Goal: Task Accomplishment & Management: Manage account settings

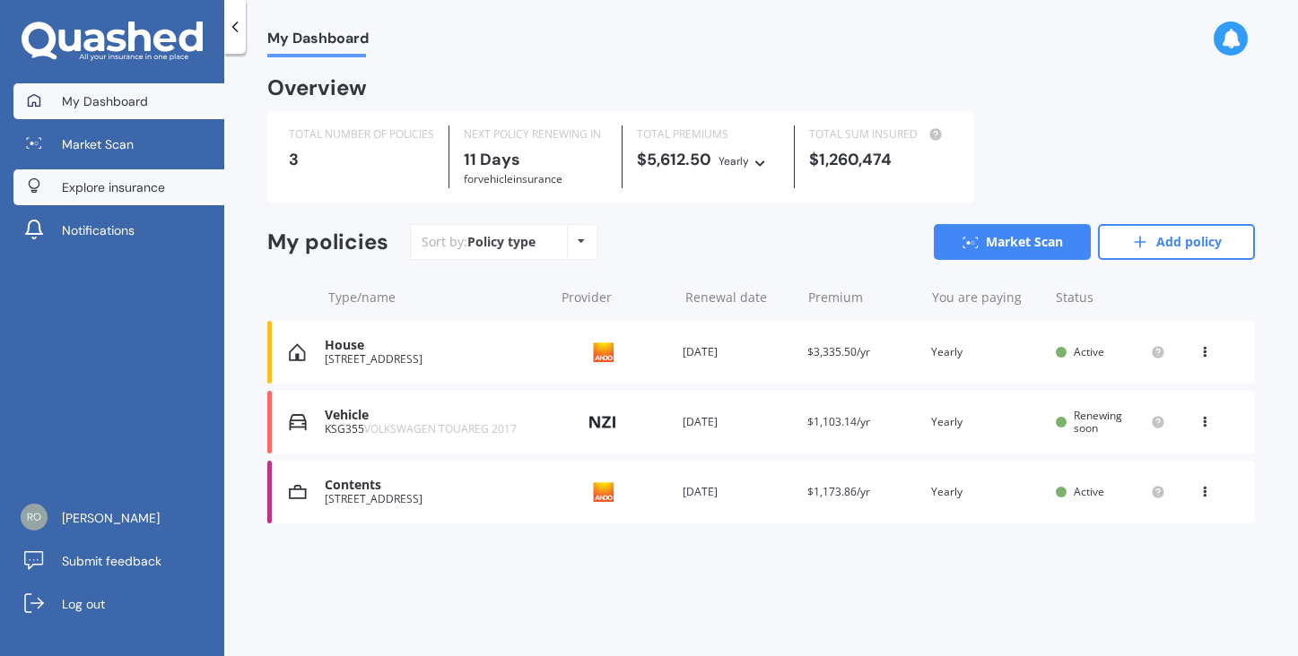
click at [141, 187] on span "Explore insurance" at bounding box center [113, 187] width 103 height 18
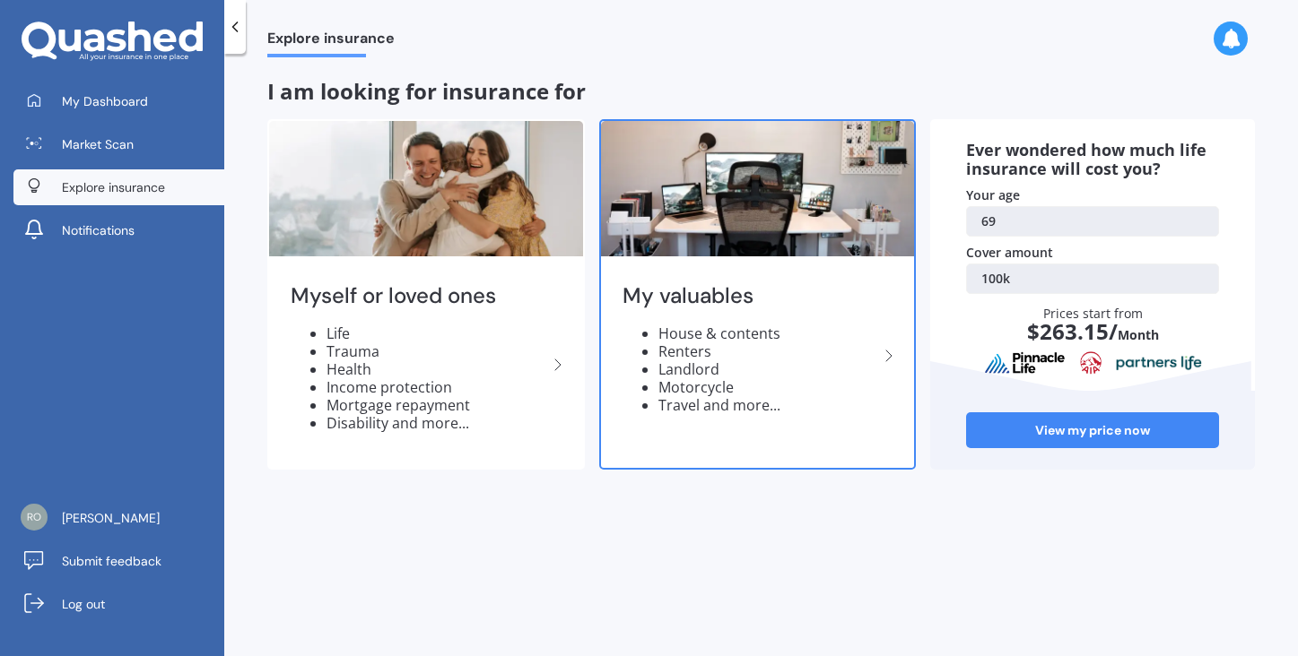
click at [749, 404] on li "Travel and more..." at bounding box center [768, 405] width 221 height 18
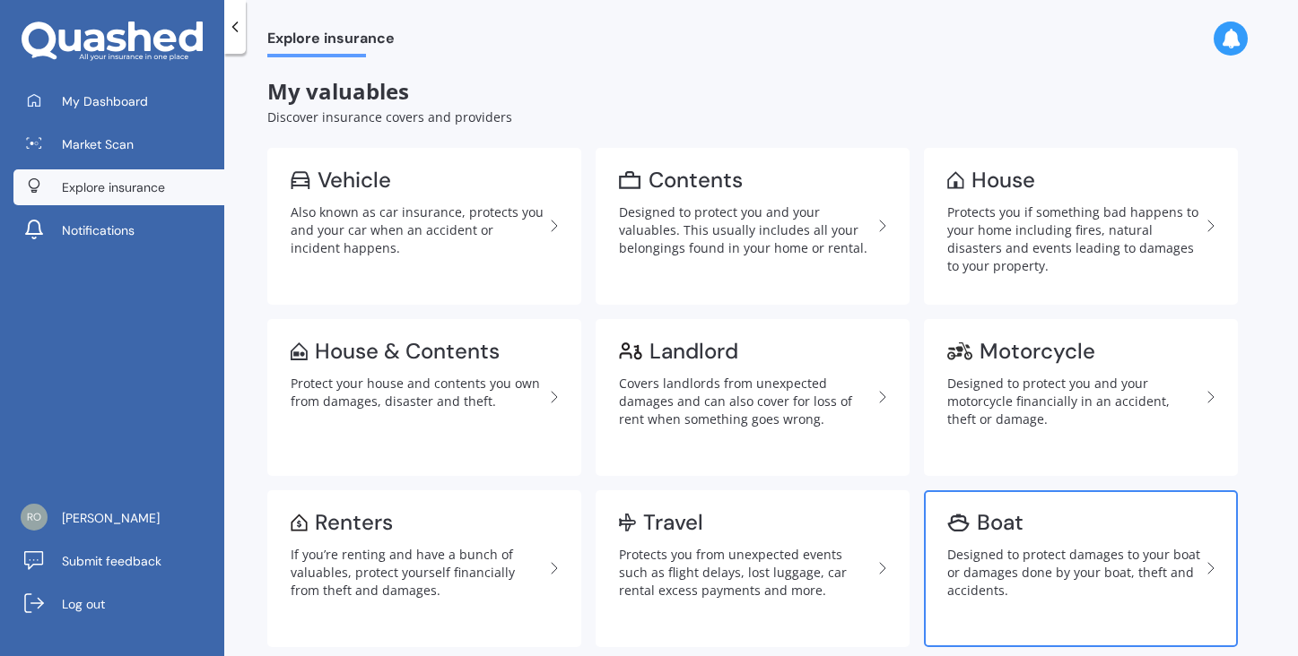
click at [995, 520] on div "Boat" at bounding box center [1000, 523] width 47 height 18
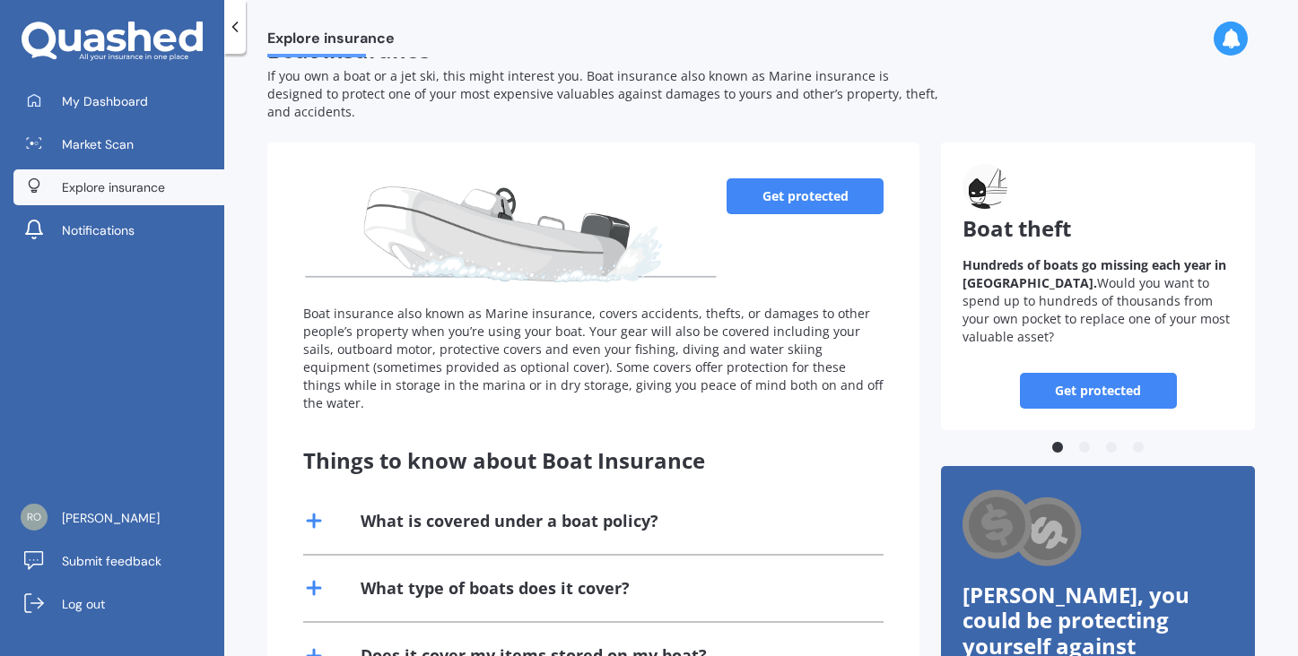
scroll to position [58, 0]
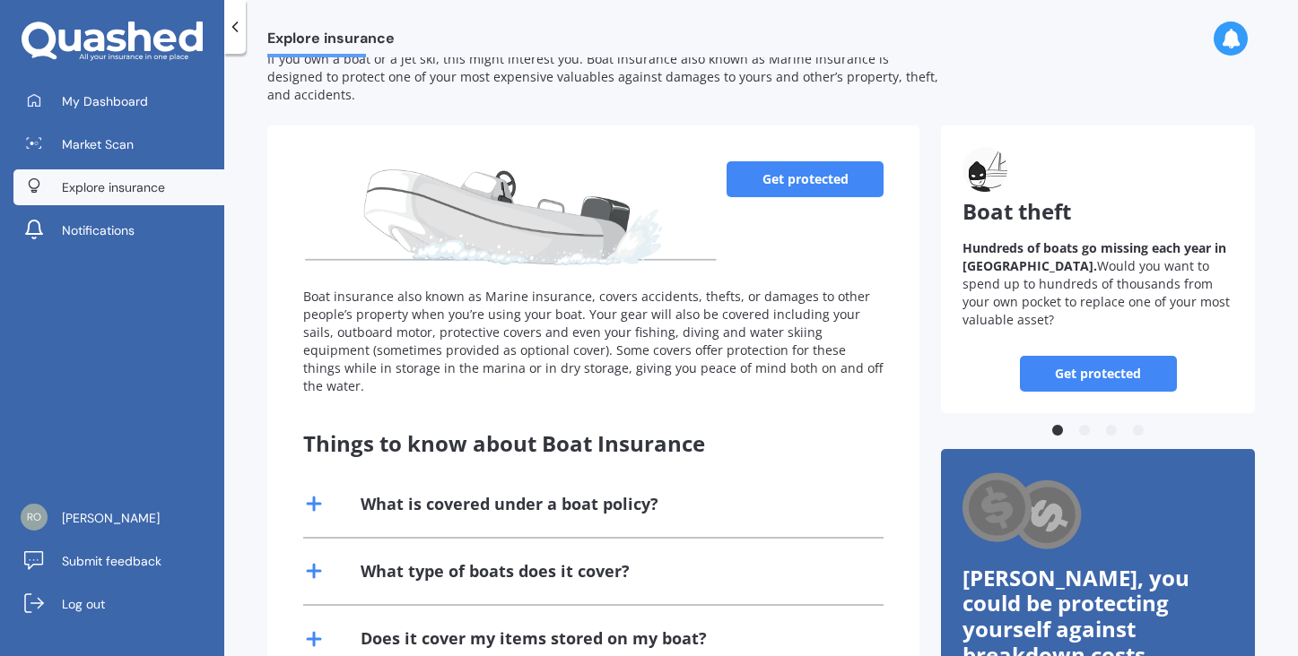
click at [408, 560] on div "What type of boats does it cover?" at bounding box center [494, 571] width 269 height 22
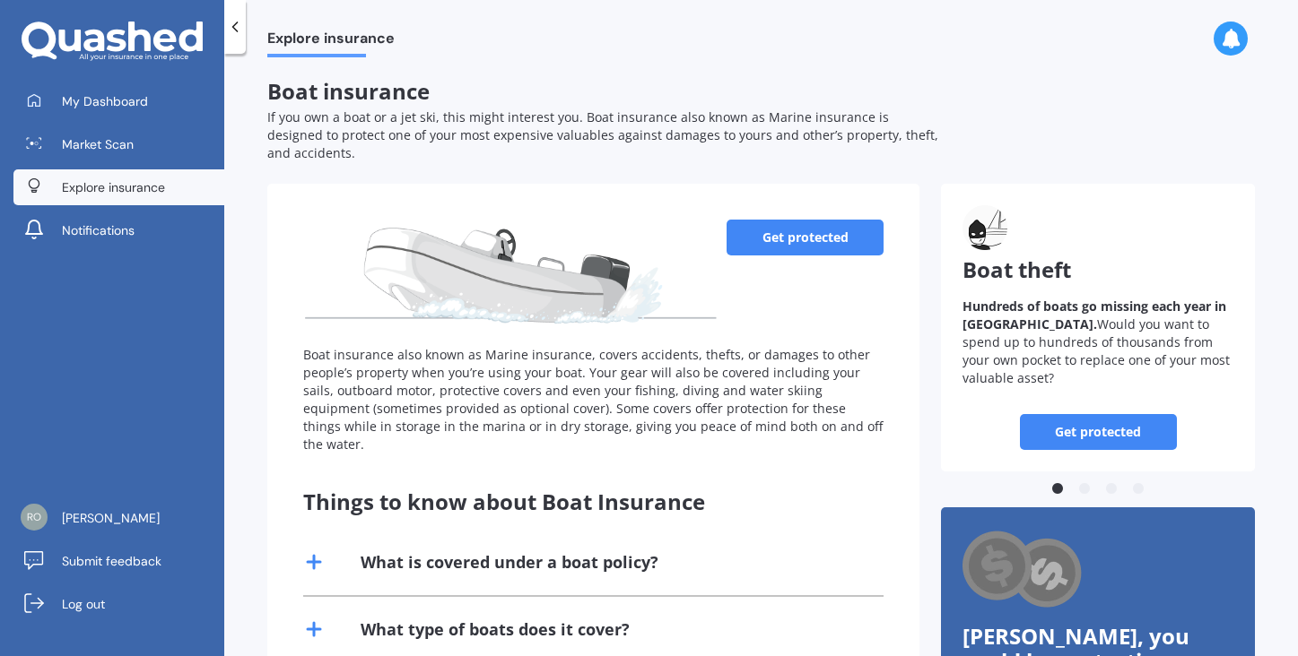
scroll to position [0, 0]
click at [809, 221] on link "Get protected" at bounding box center [804, 238] width 157 height 36
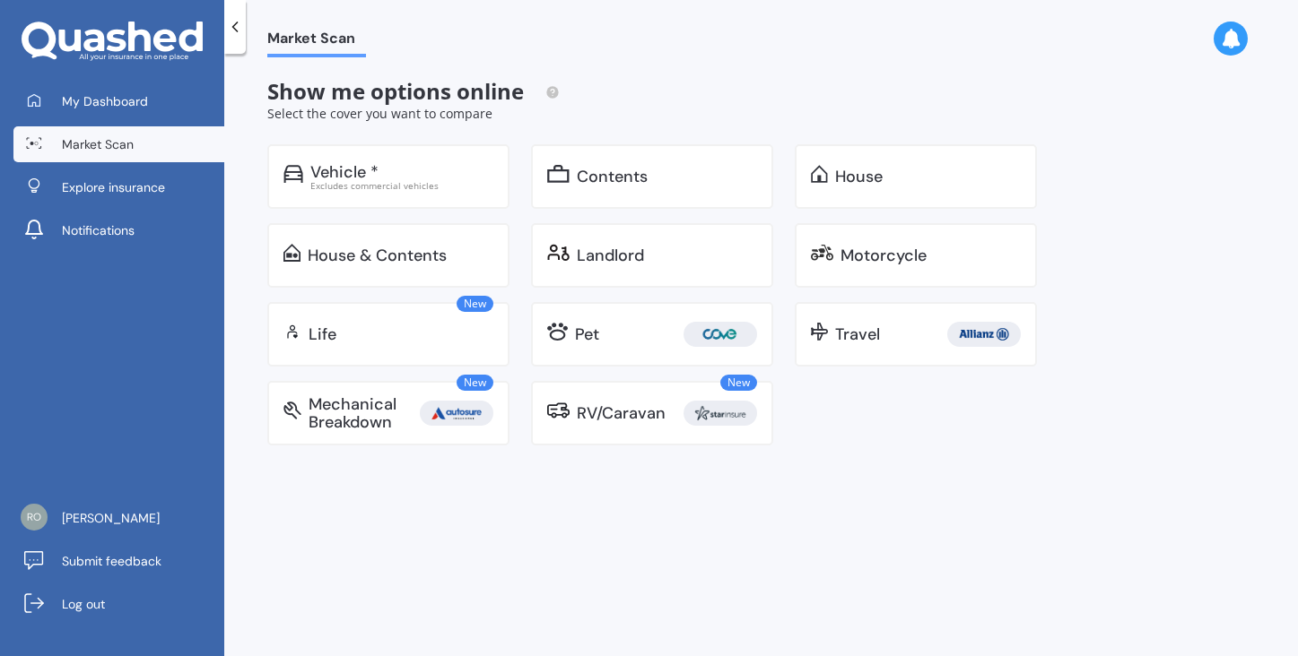
click at [238, 28] on icon at bounding box center [235, 27] width 18 height 18
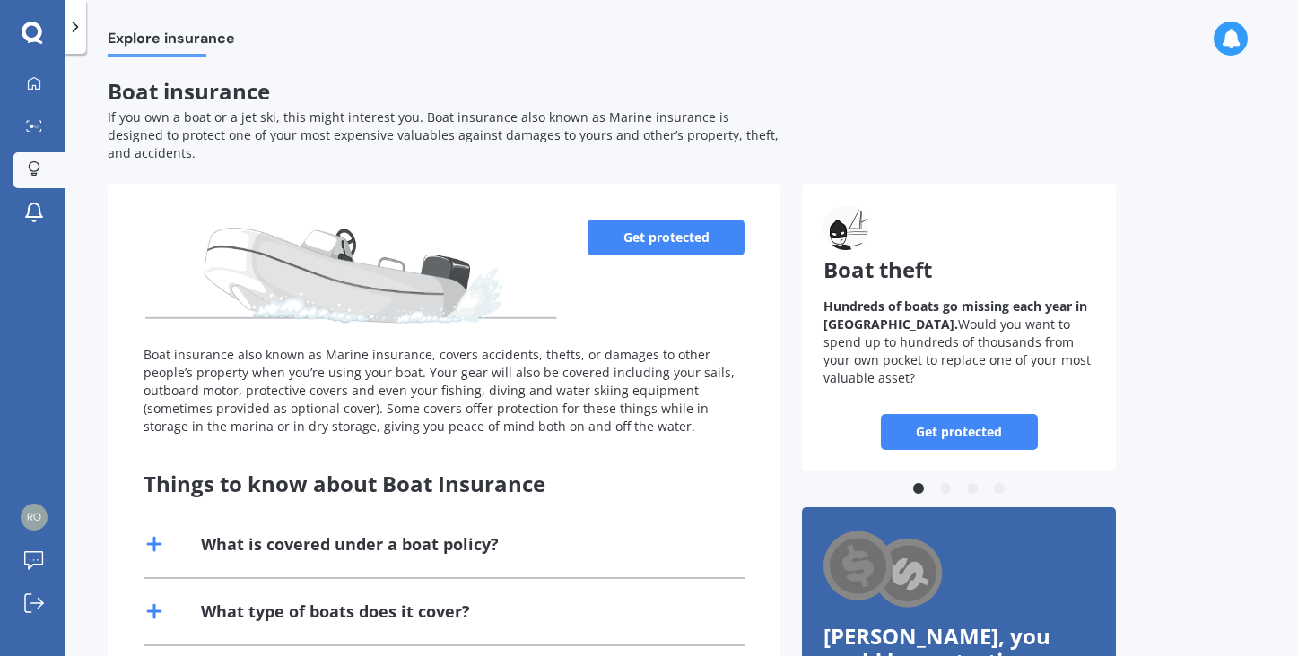
click at [642, 220] on link "Get protected" at bounding box center [665, 238] width 157 height 36
click at [955, 414] on link "Get protected" at bounding box center [959, 432] width 157 height 36
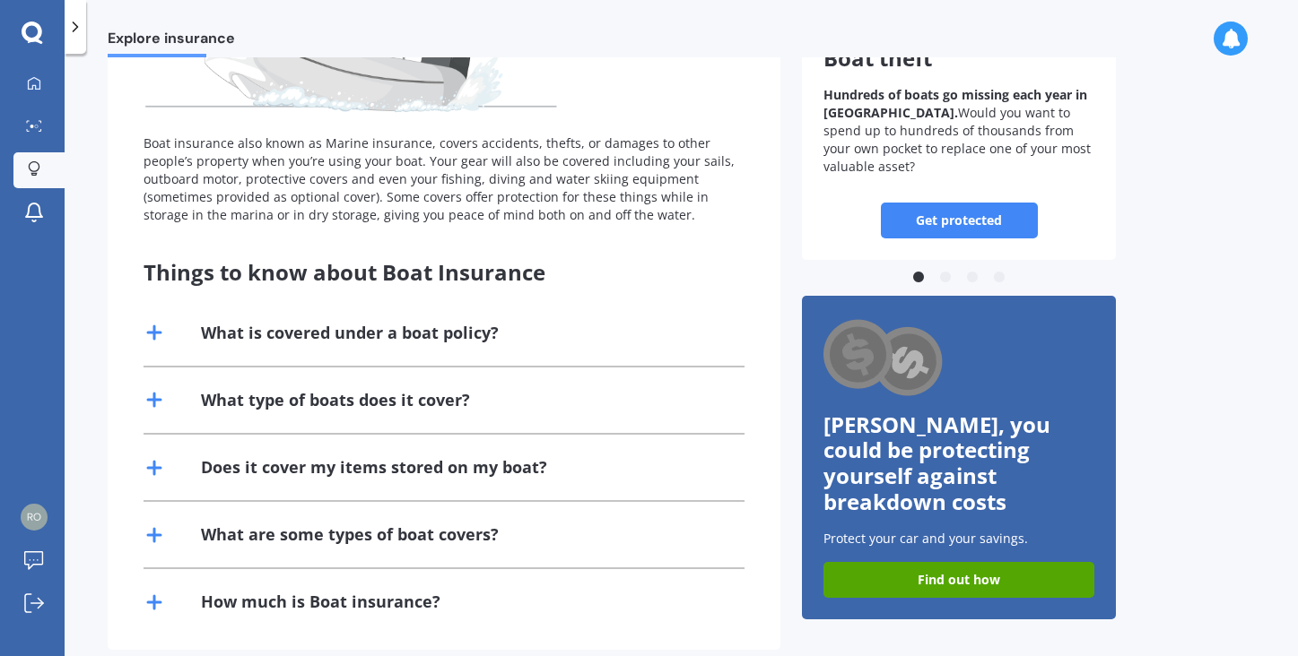
scroll to position [210, 0]
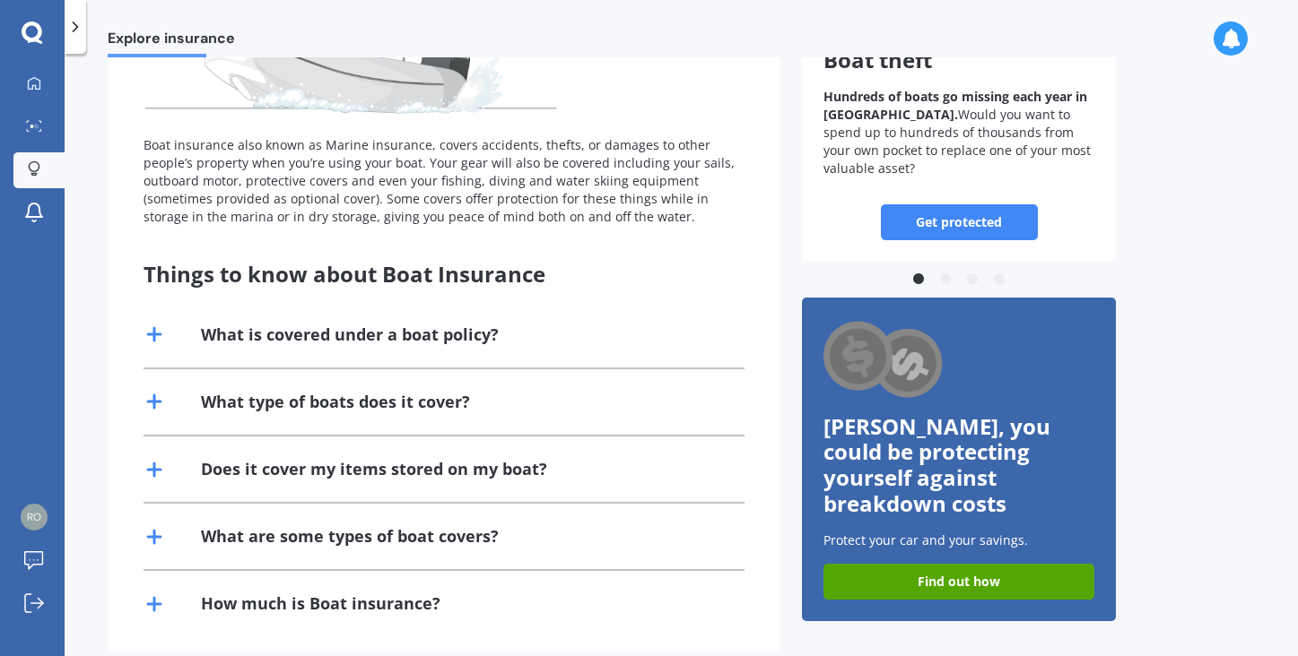
click at [944, 271] on button "2" at bounding box center [945, 280] width 18 height 18
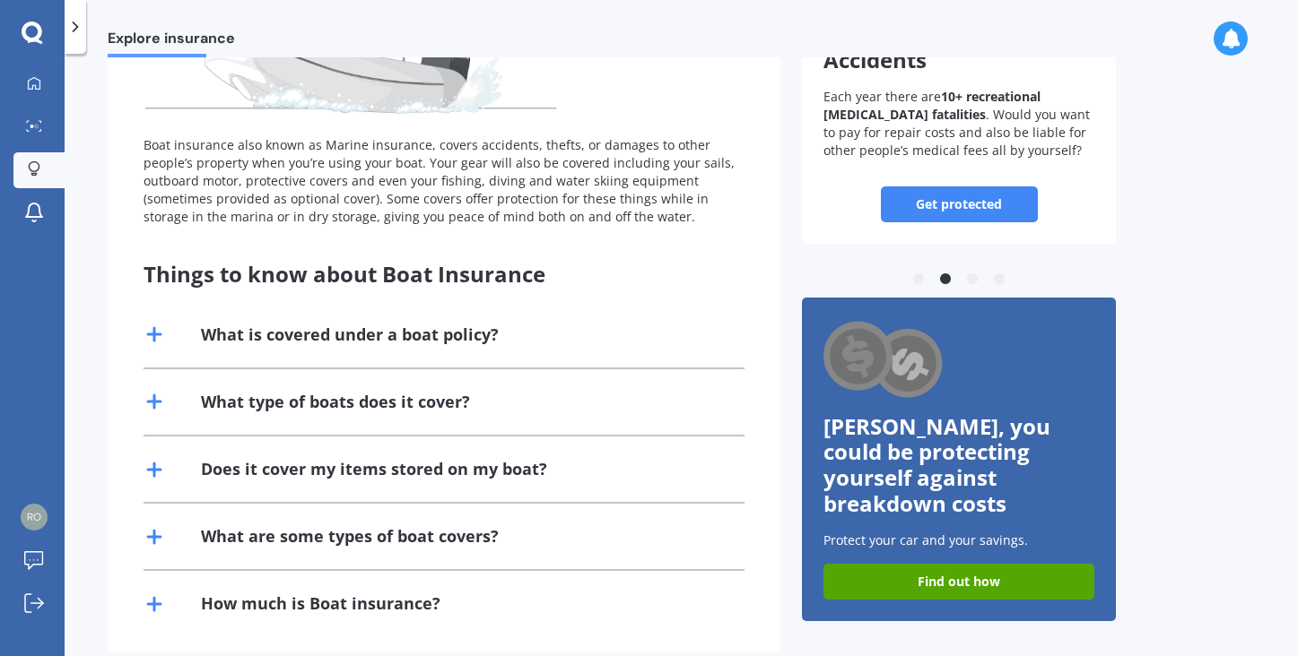
click at [972, 271] on button "3" at bounding box center [972, 280] width 18 height 18
click at [999, 271] on button "4" at bounding box center [999, 280] width 18 height 18
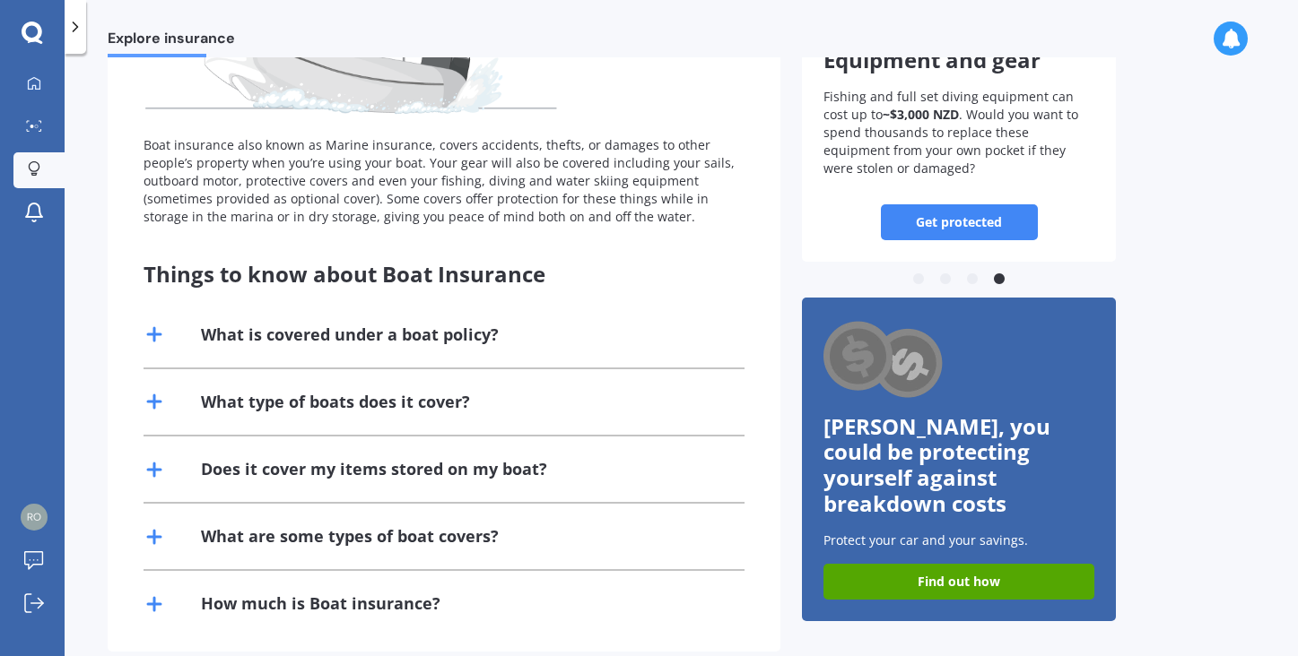
click at [994, 204] on link "Get protected" at bounding box center [959, 222] width 157 height 36
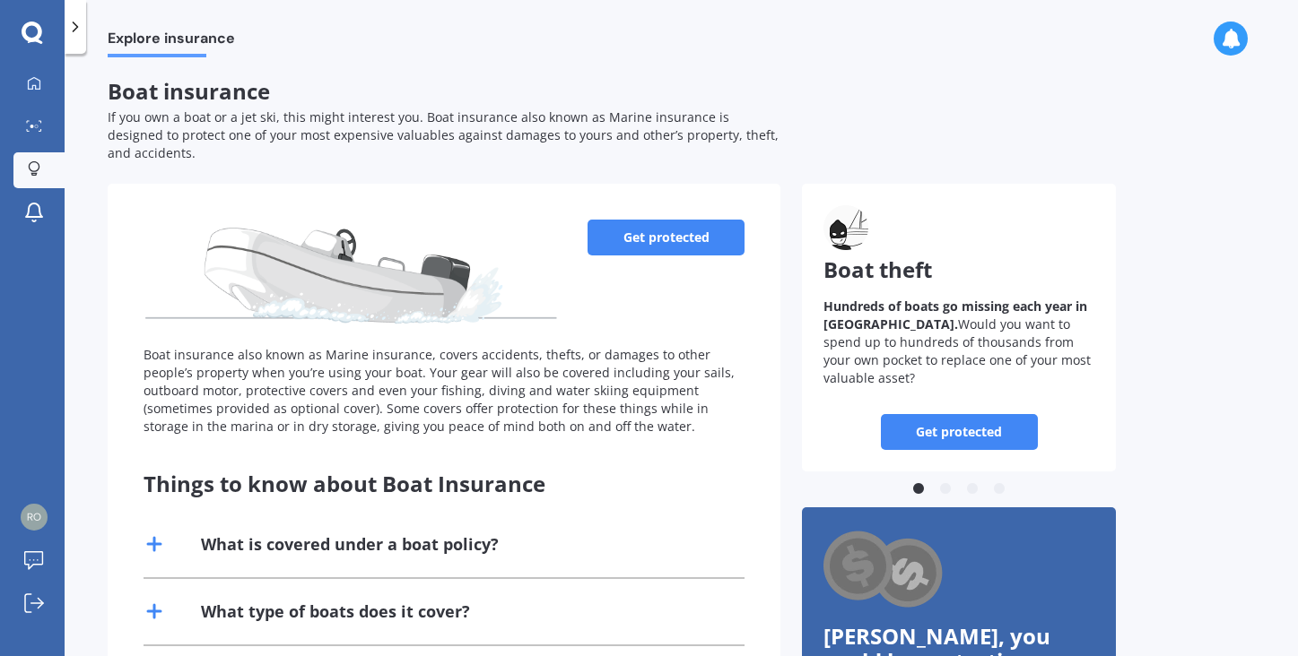
click at [676, 220] on link "Get protected" at bounding box center [665, 238] width 157 height 36
click at [33, 165] on icon at bounding box center [34, 168] width 13 height 15
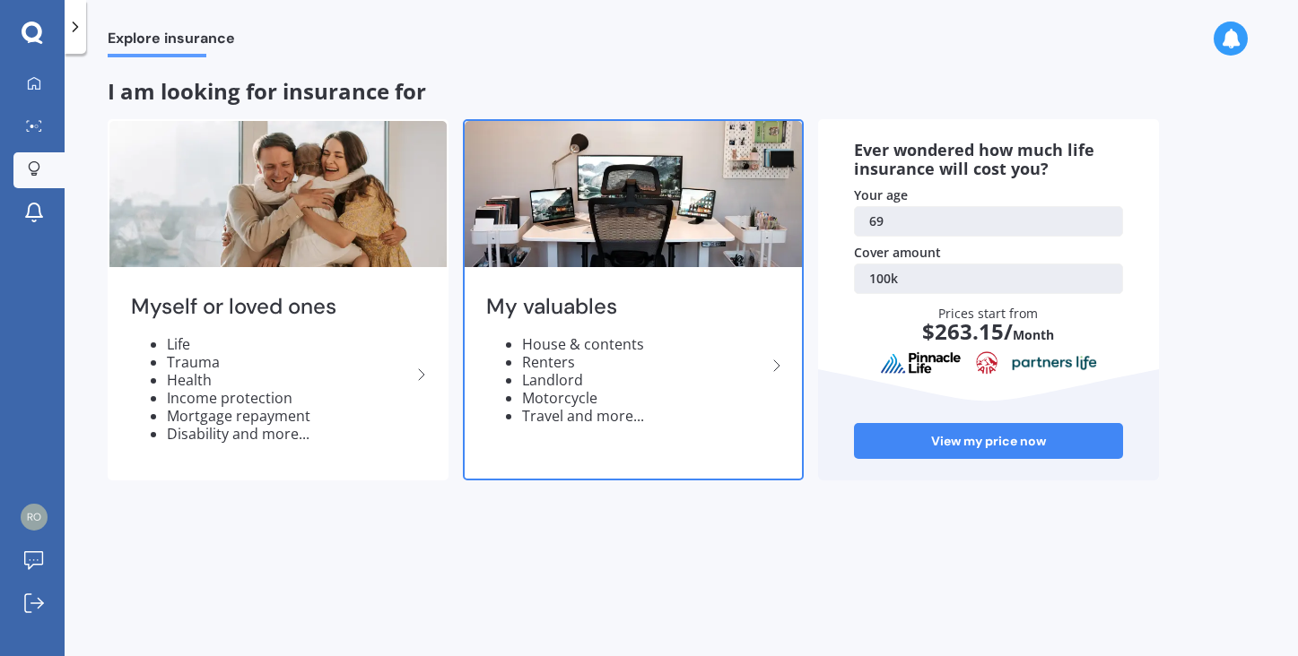
click at [619, 413] on li "Travel and more..." at bounding box center [644, 416] width 244 height 18
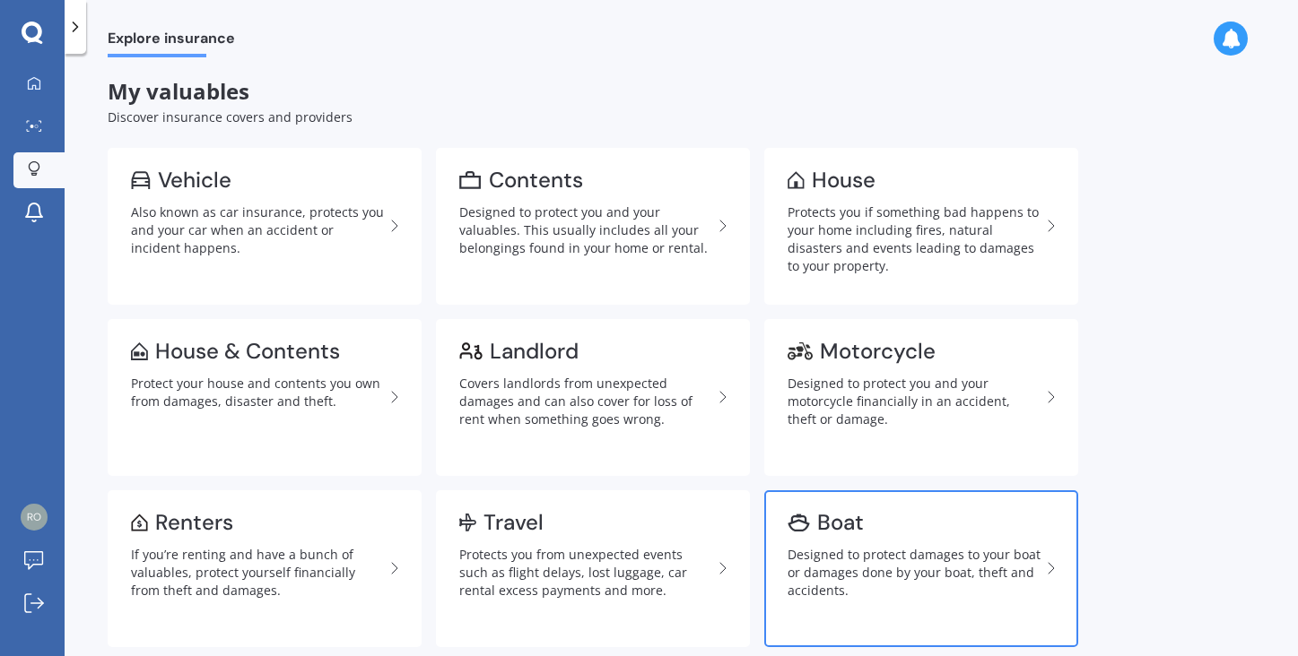
click at [1052, 563] on icon at bounding box center [1051, 569] width 22 height 22
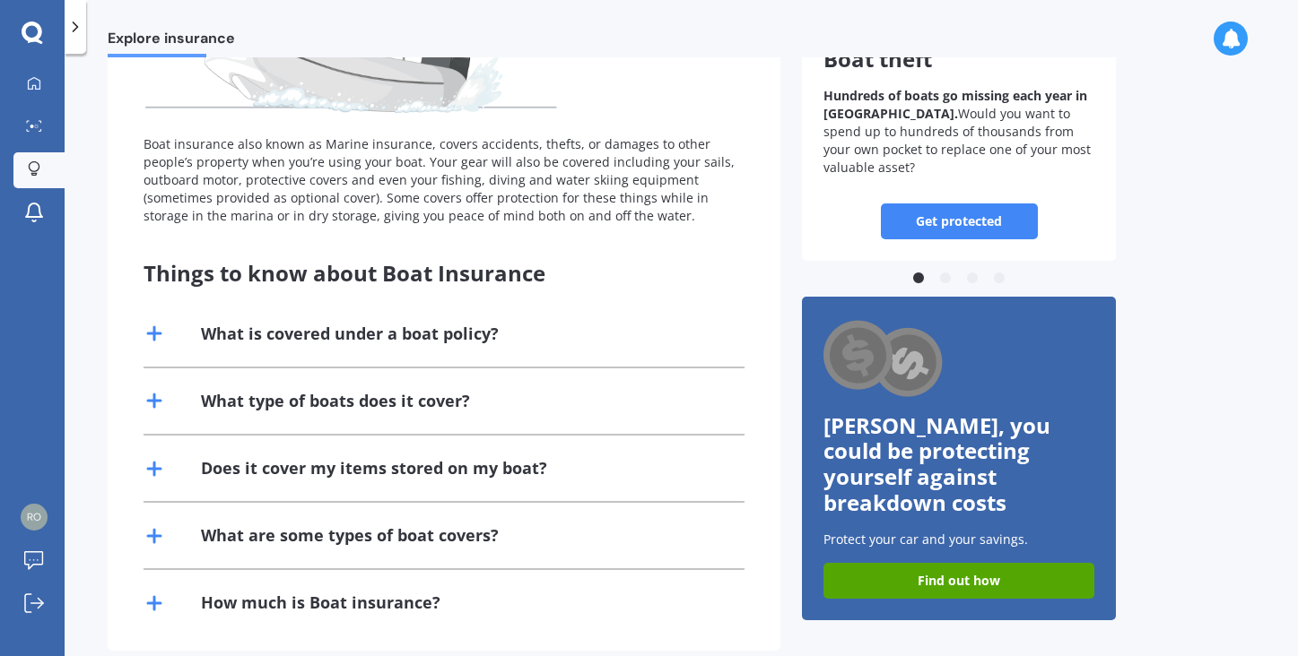
scroll to position [210, 0]
click at [274, 324] on div "What is covered under a boat policy?" at bounding box center [350, 335] width 298 height 22
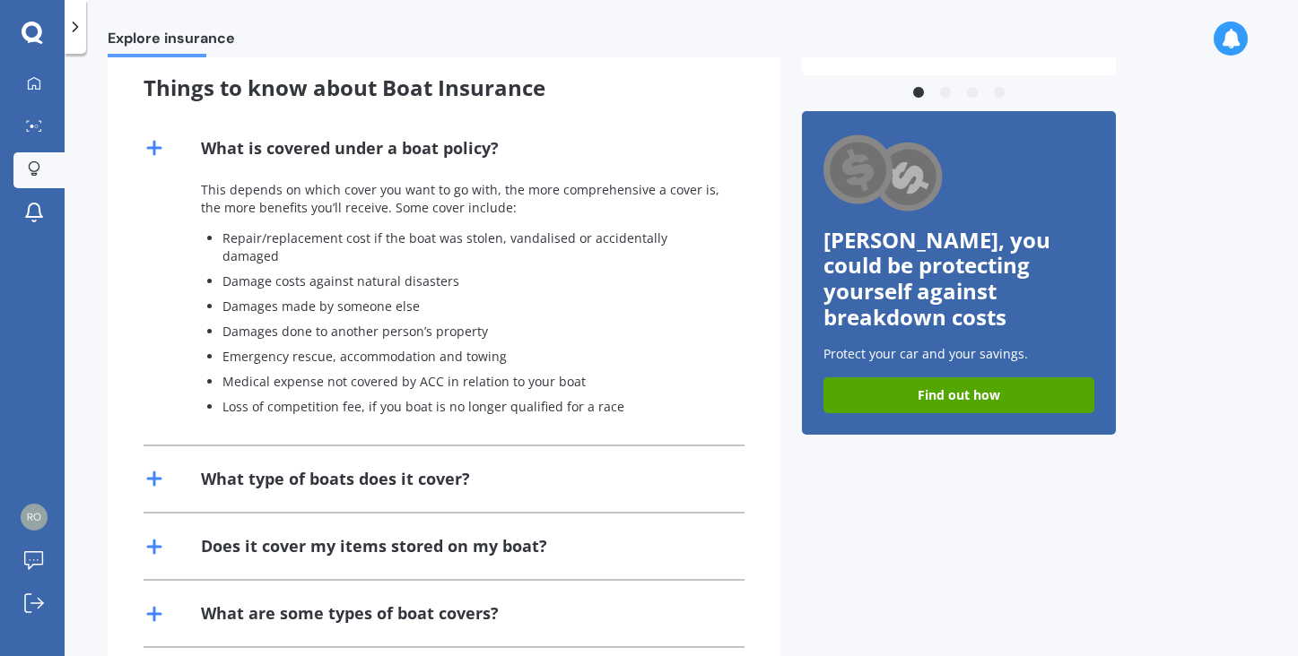
scroll to position [407, 0]
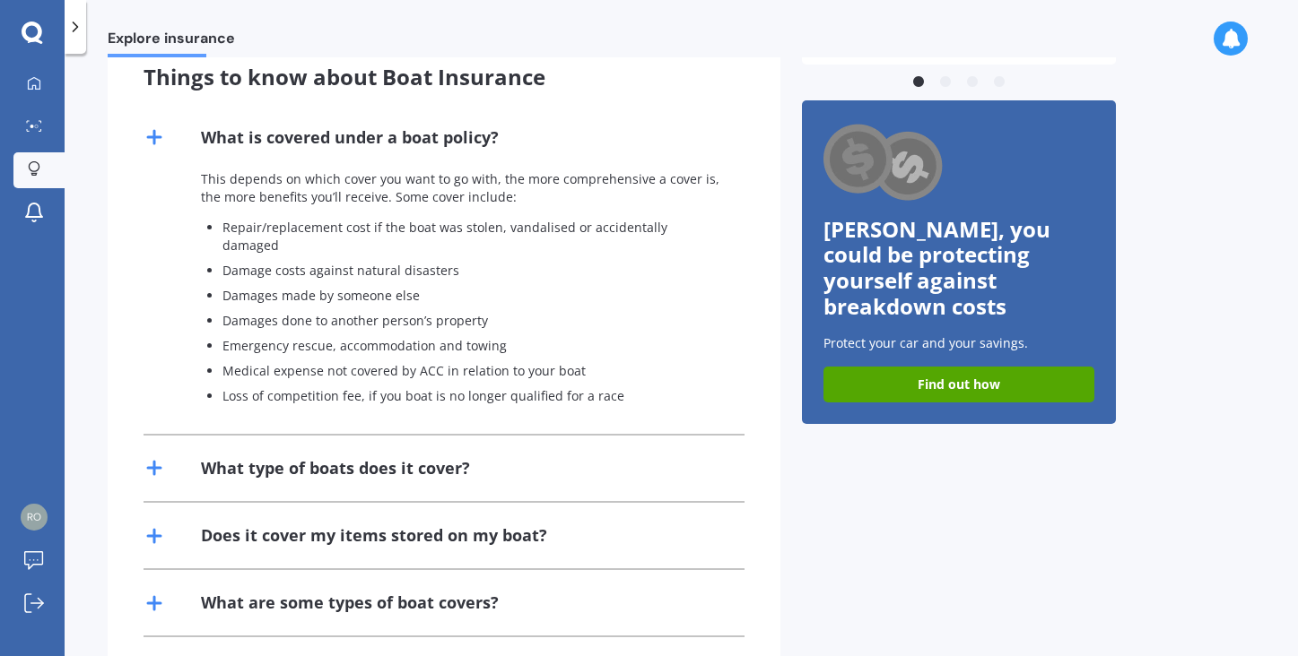
click at [266, 457] on div "What type of boats does it cover?" at bounding box center [335, 468] width 269 height 22
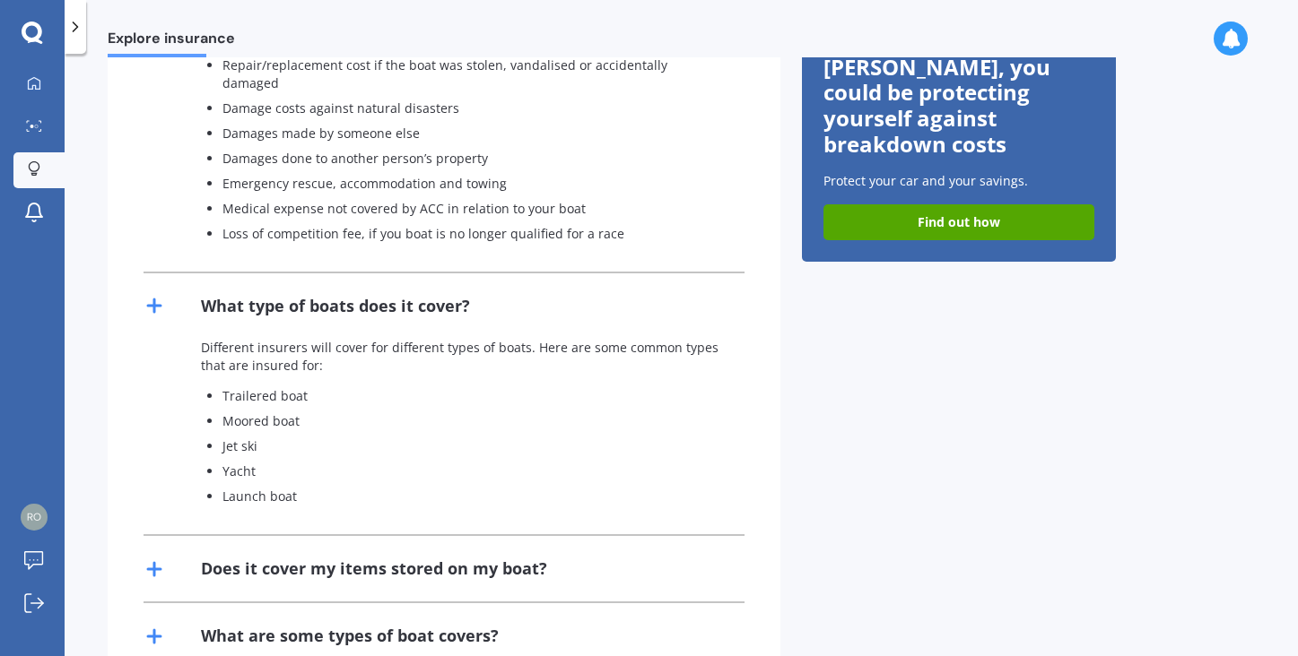
scroll to position [621, 0]
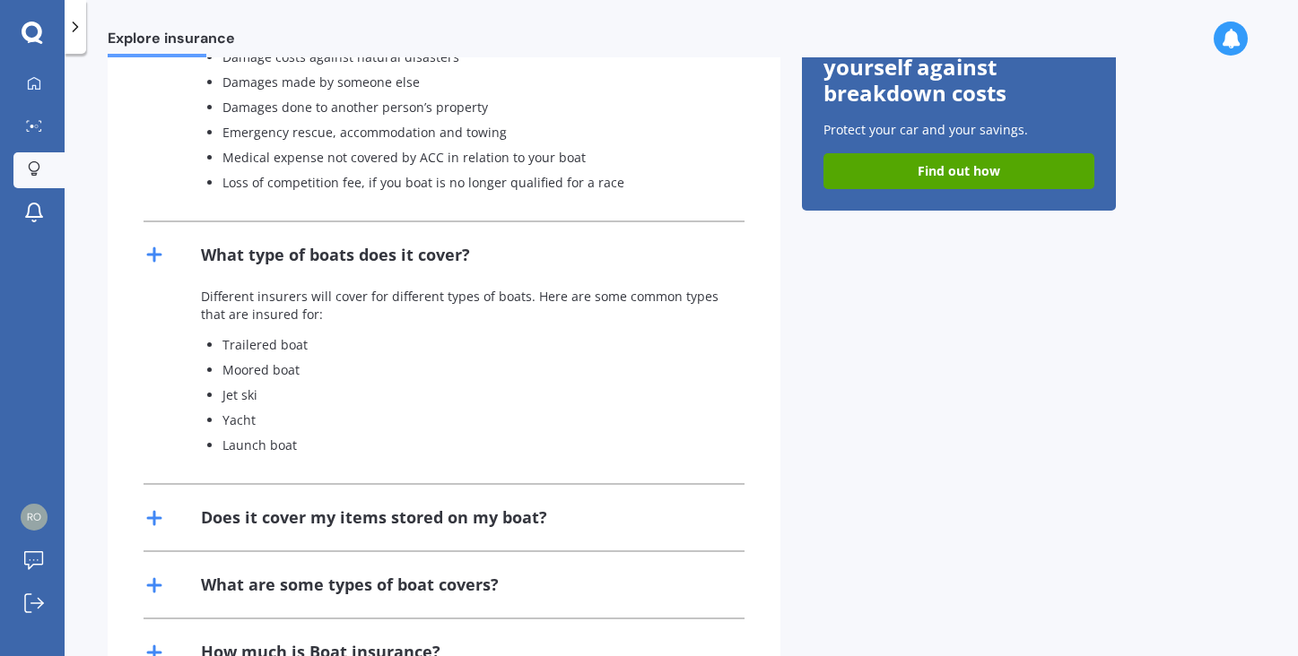
click at [274, 507] on div "Does it cover my items stored on my boat?" at bounding box center [374, 518] width 346 height 22
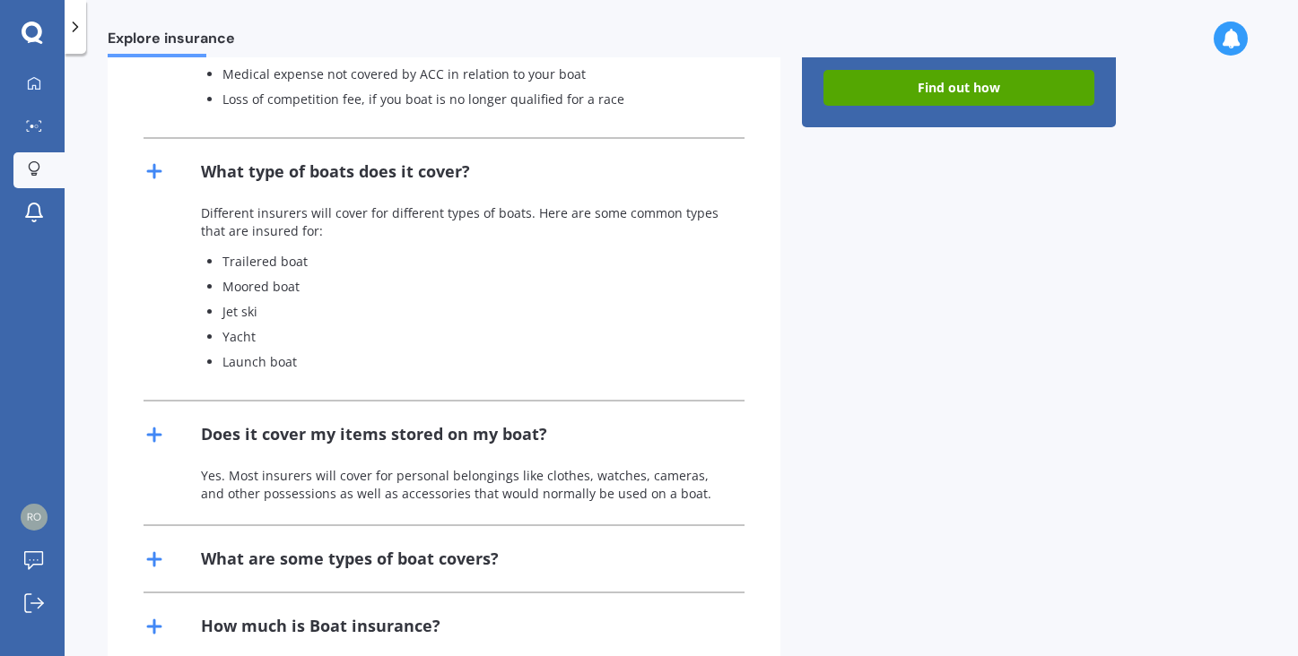
scroll to position [703, 0]
click at [294, 549] on div "What are some types of boat covers?" at bounding box center [350, 560] width 298 height 22
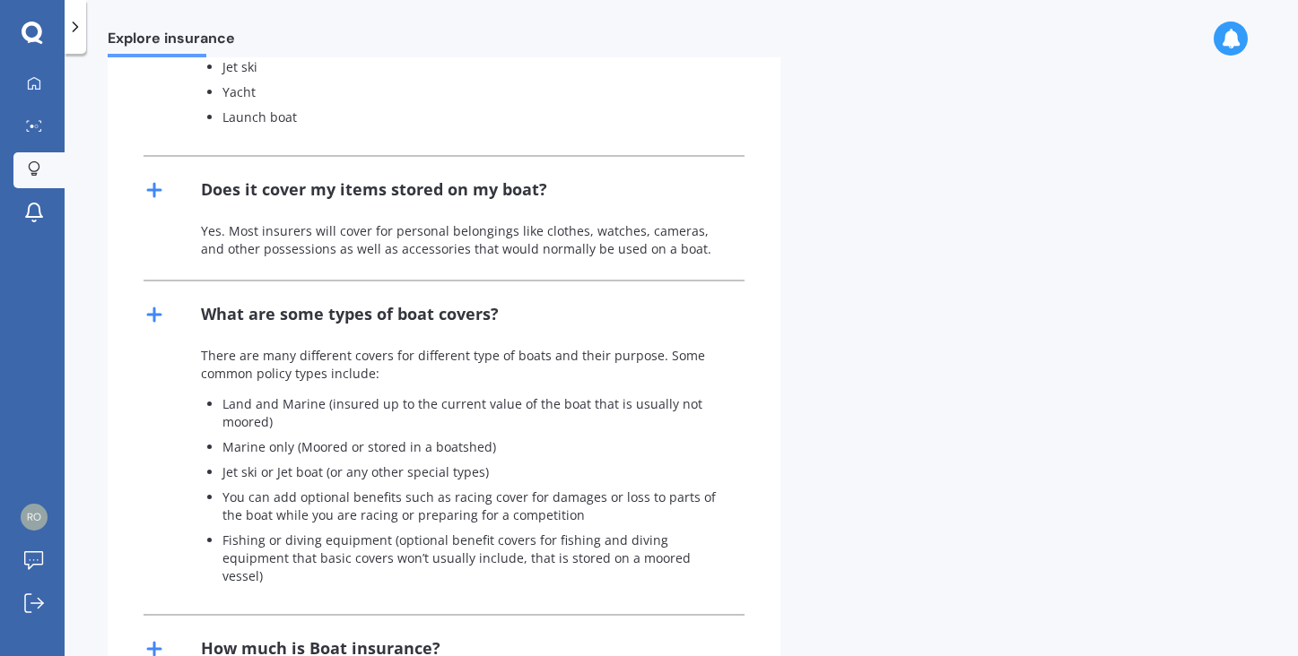
scroll to position [948, 0]
click at [270, 638] on div "How much is Boat insurance?" at bounding box center [320, 649] width 239 height 22
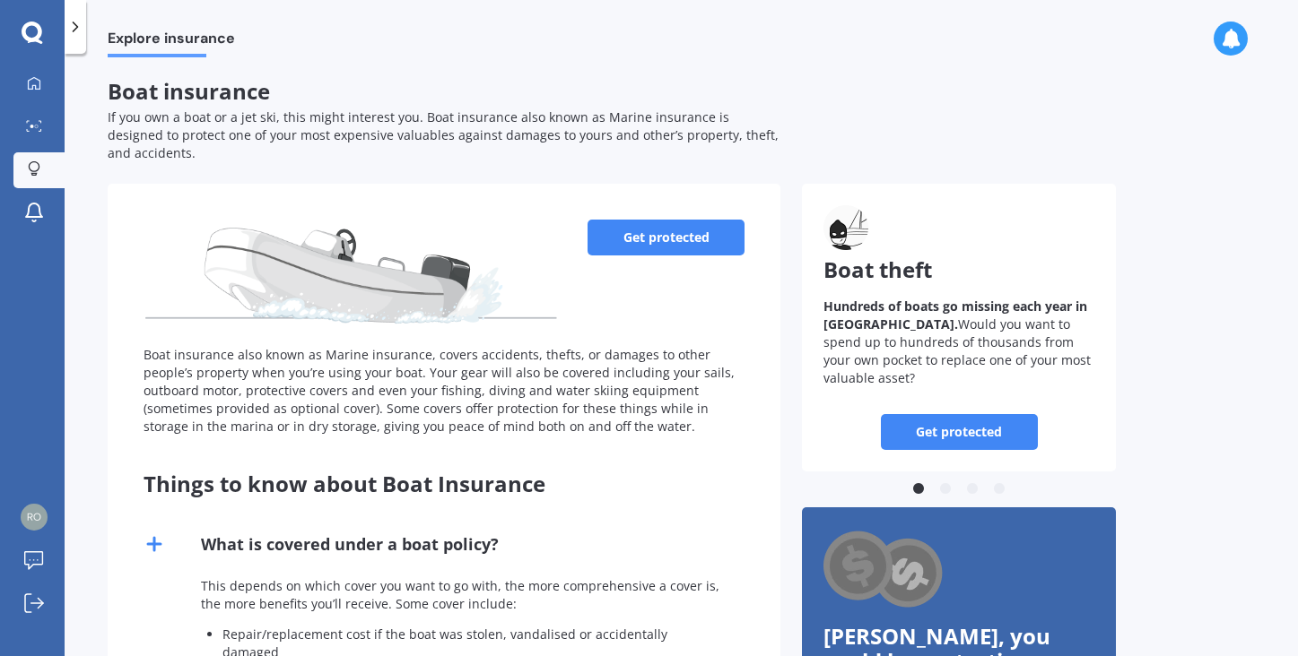
scroll to position [0, 0]
click at [159, 534] on icon at bounding box center [154, 545] width 22 height 22
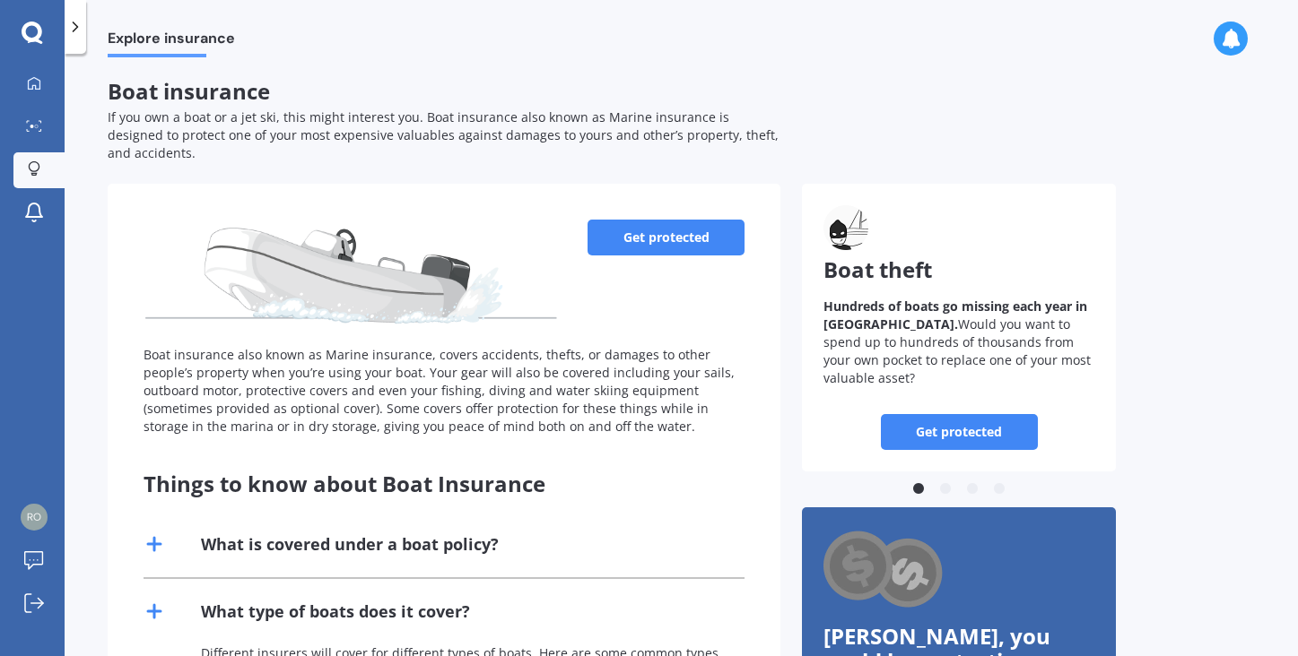
click at [688, 220] on link "Get protected" at bounding box center [665, 238] width 157 height 36
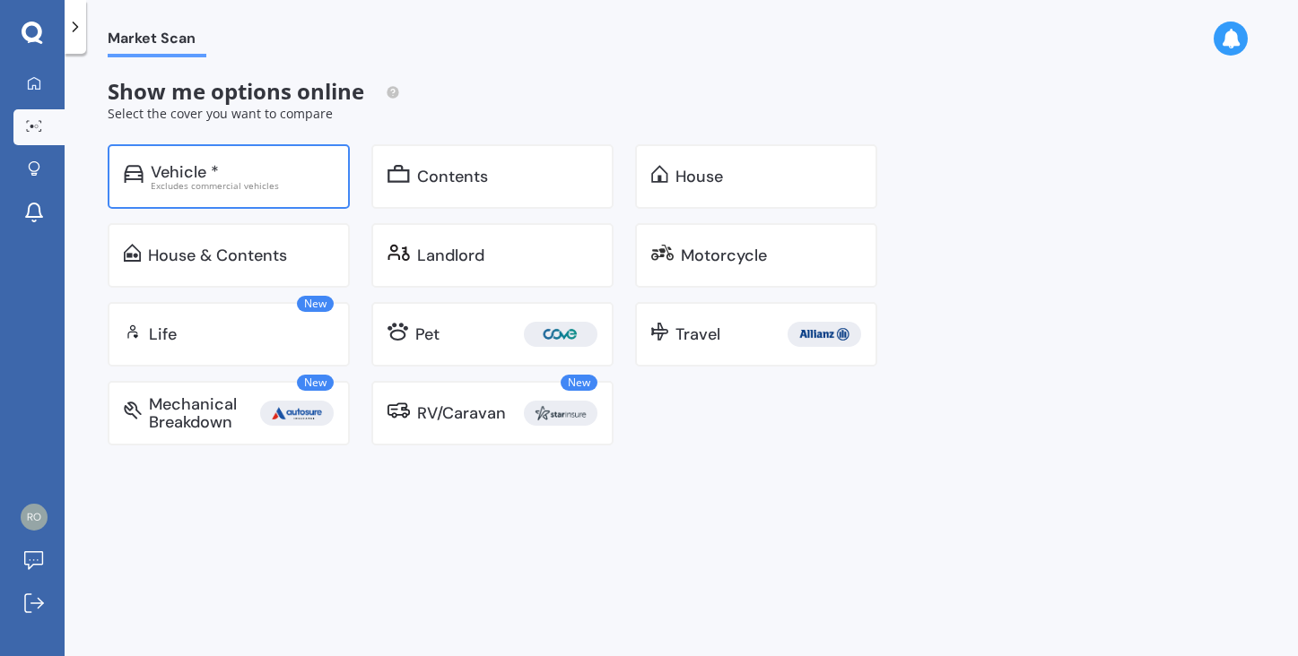
click at [191, 172] on div "Vehicle *" at bounding box center [185, 172] width 68 height 18
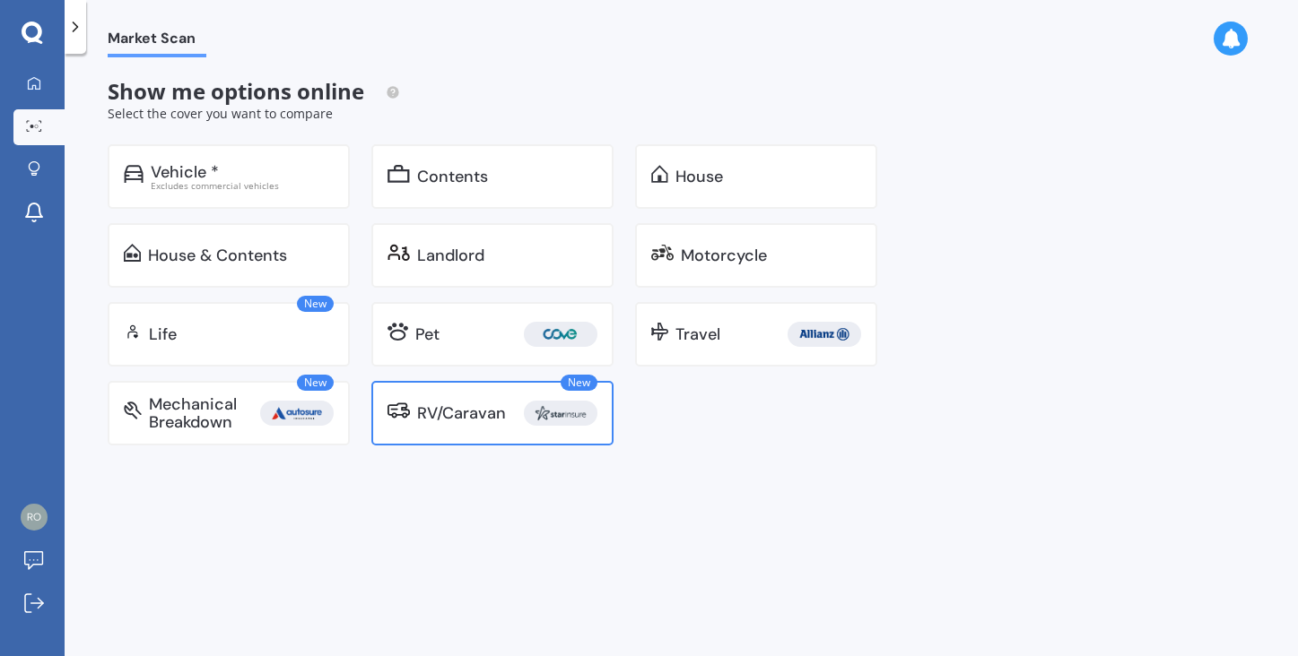
click at [484, 413] on div "RV/Caravan" at bounding box center [461, 413] width 89 height 18
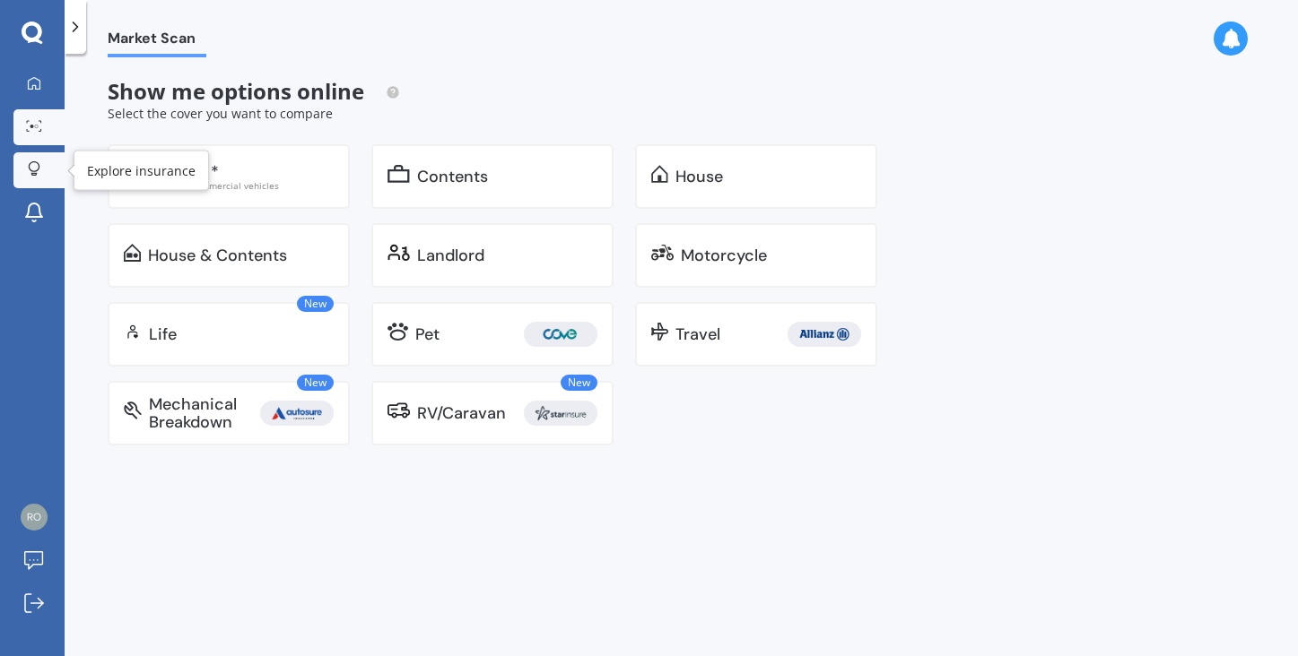
click at [35, 165] on icon at bounding box center [34, 168] width 13 height 15
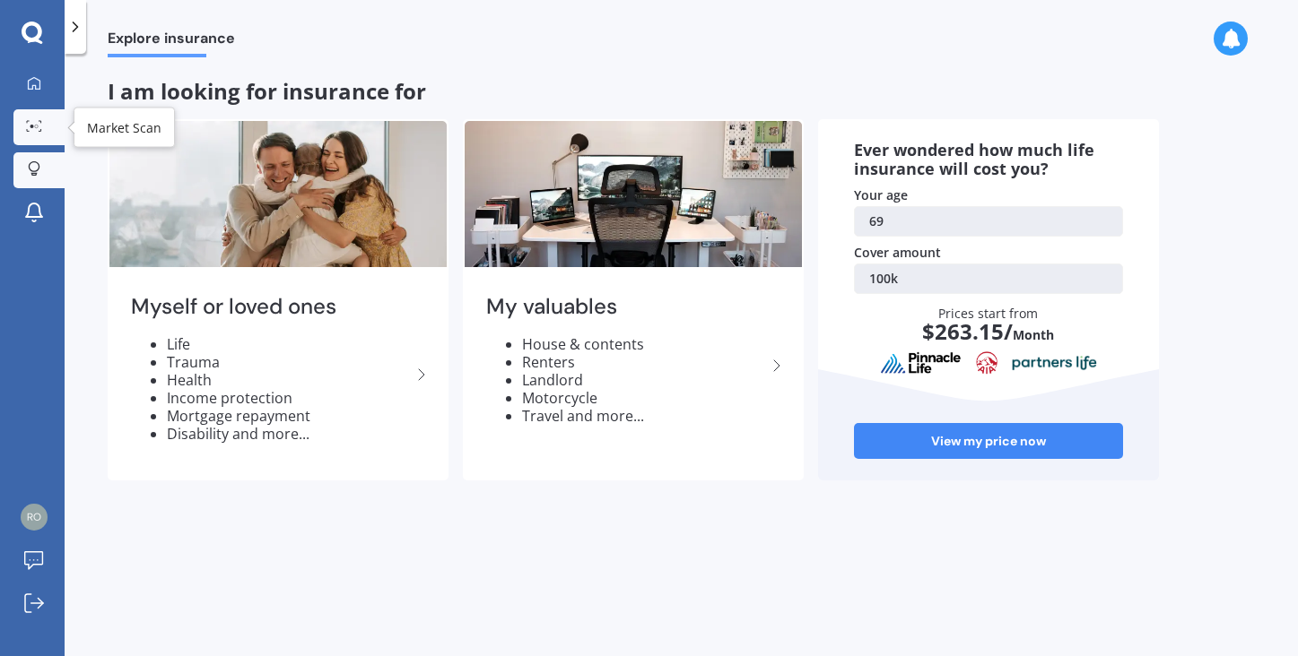
click at [32, 124] on icon at bounding box center [34, 126] width 16 height 12
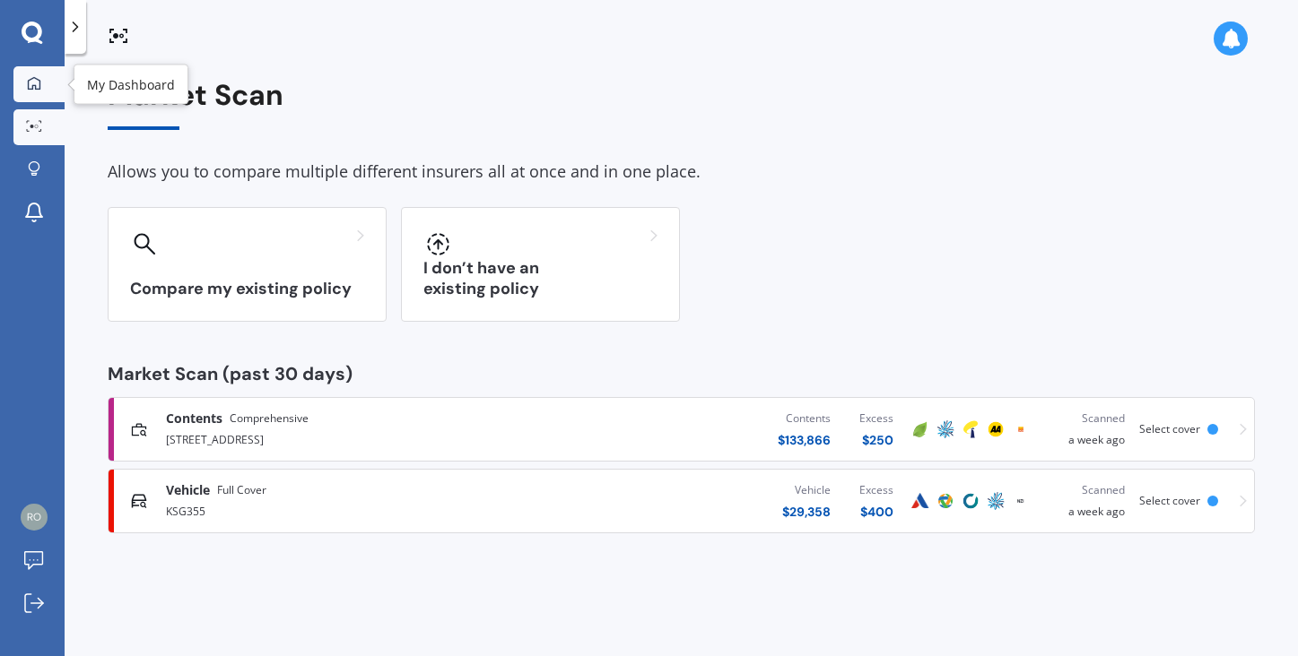
click at [31, 83] on icon at bounding box center [34, 83] width 14 height 14
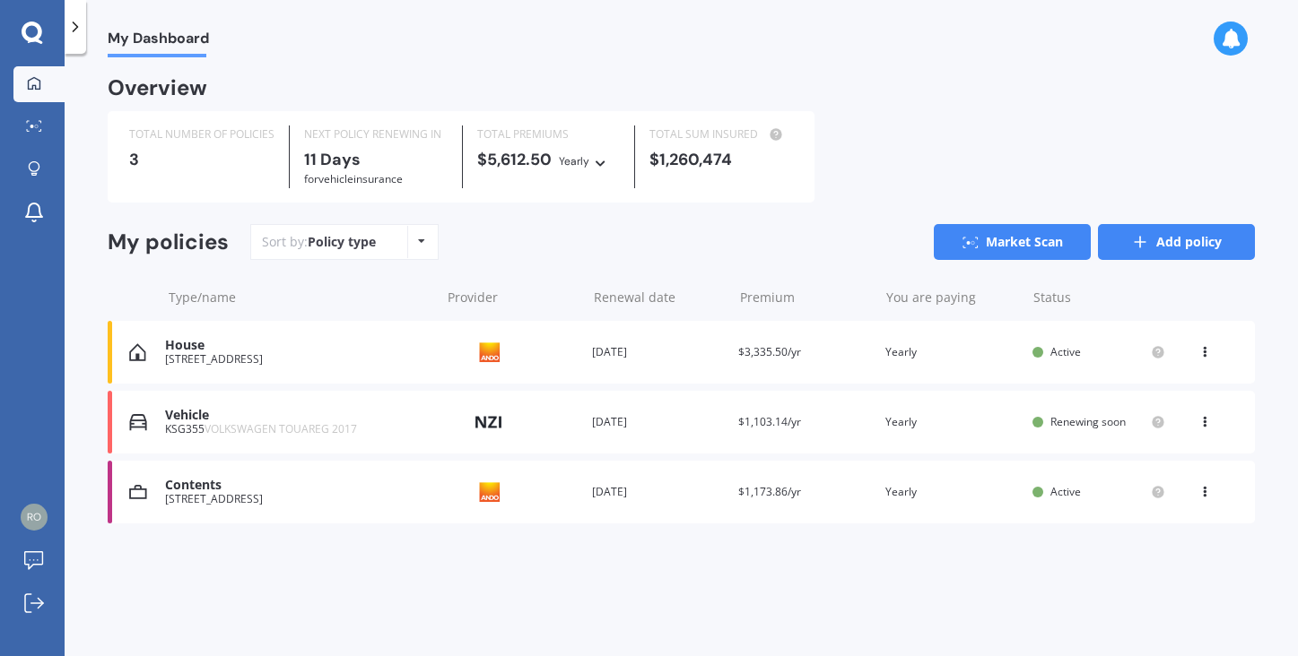
click at [1187, 237] on link "Add policy" at bounding box center [1176, 242] width 157 height 36
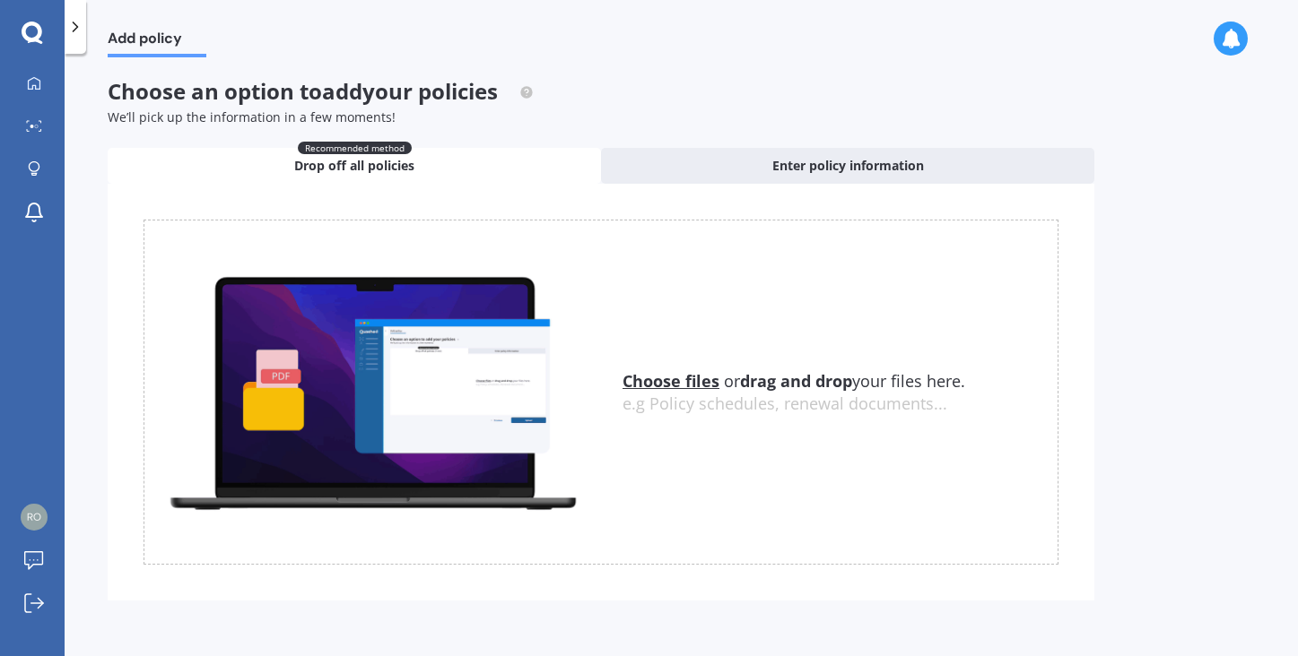
click at [671, 381] on u "Choose files" at bounding box center [670, 381] width 97 height 22
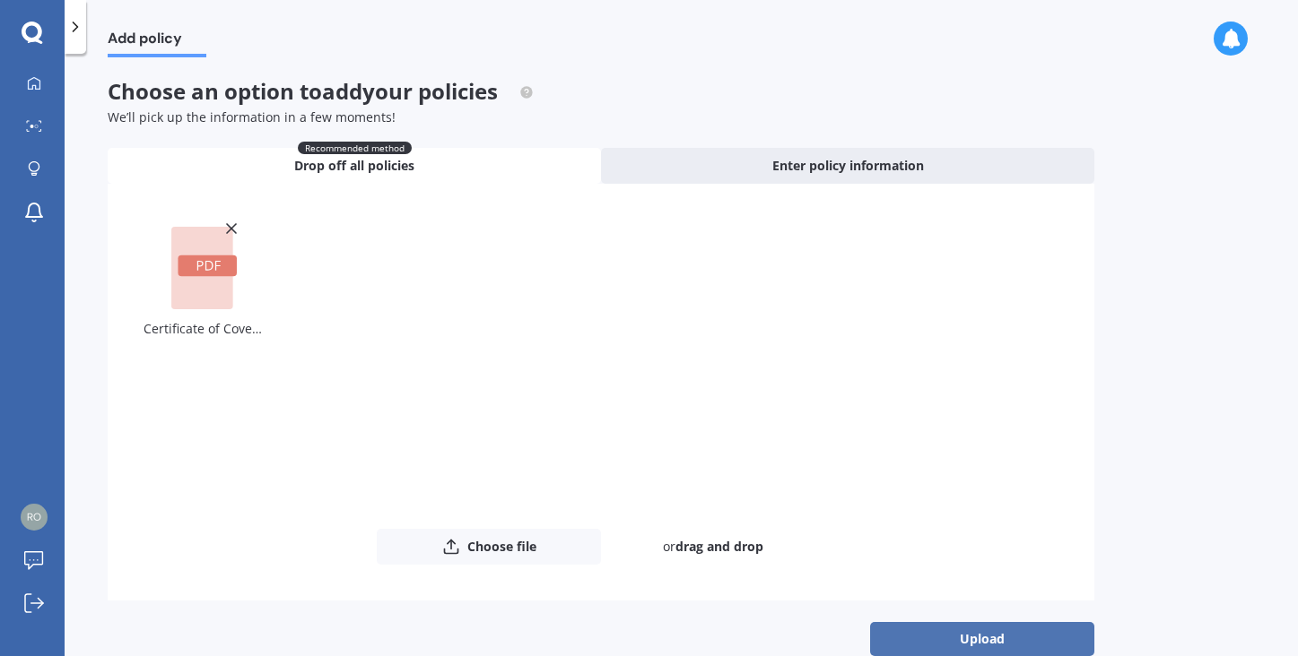
click at [971, 640] on button "Upload" at bounding box center [982, 639] width 224 height 34
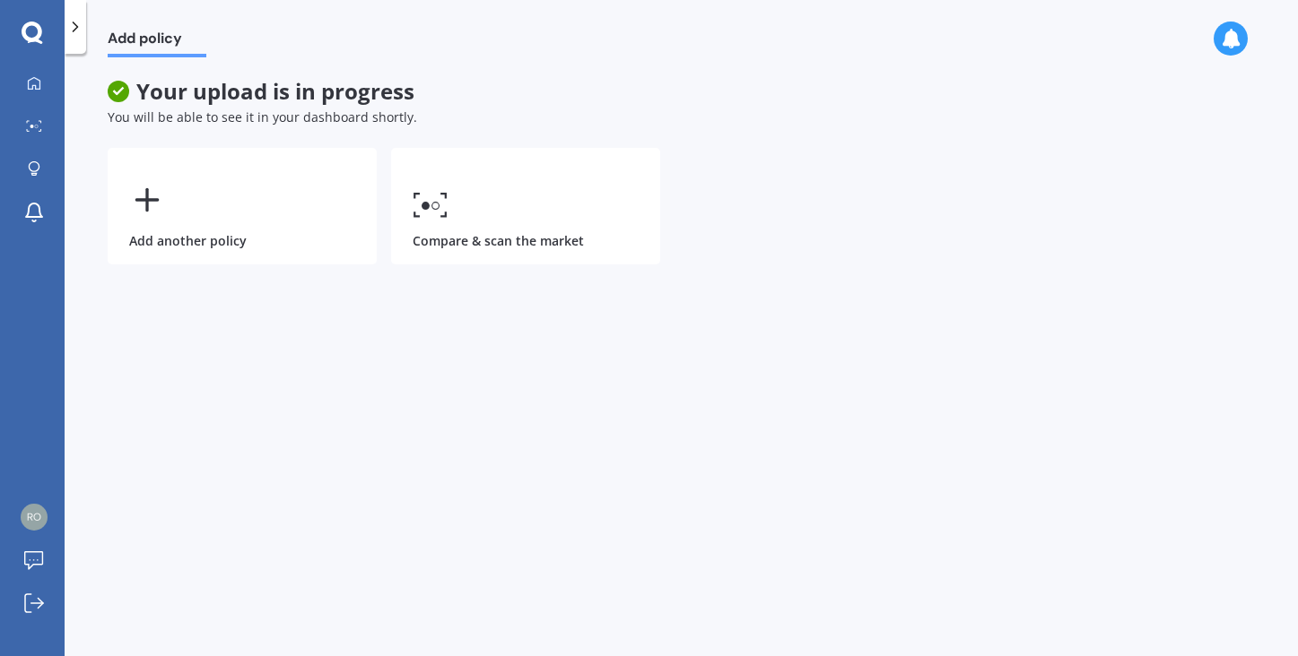
click at [345, 415] on div "Add policy Your upload is in progress You will be able to see it in your dashbo…" at bounding box center [681, 358] width 1233 height 603
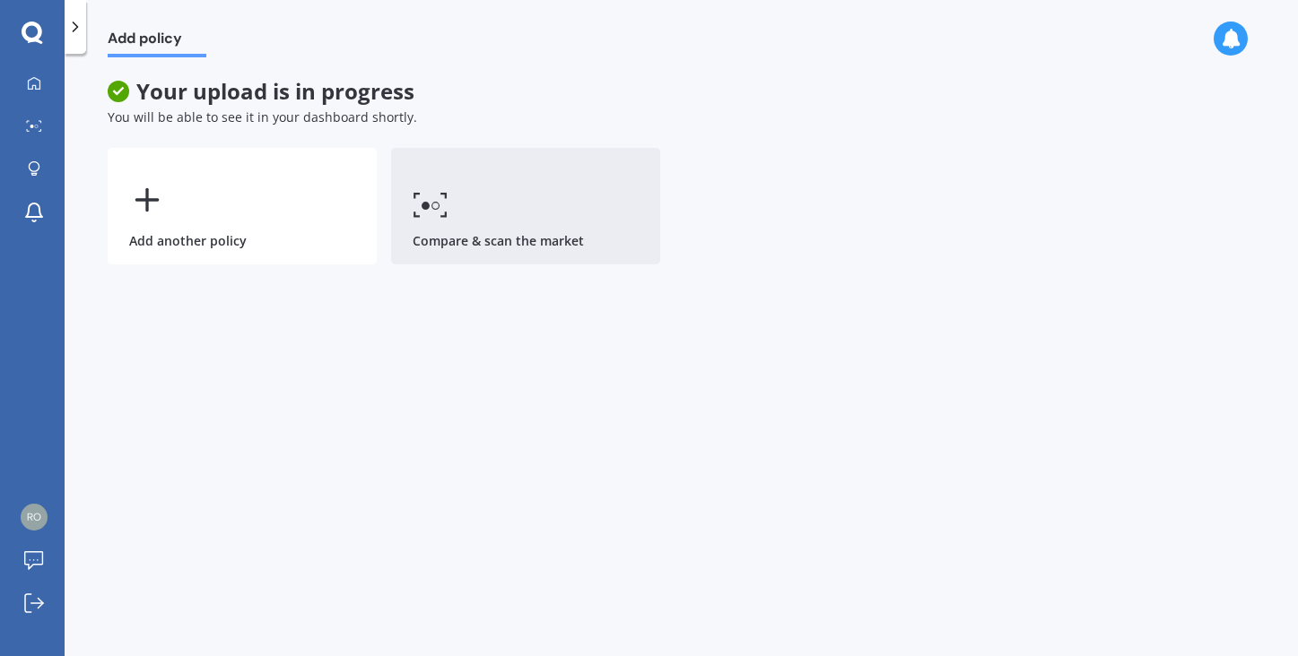
click at [471, 238] on link "Compare & scan the market" at bounding box center [525, 206] width 269 height 117
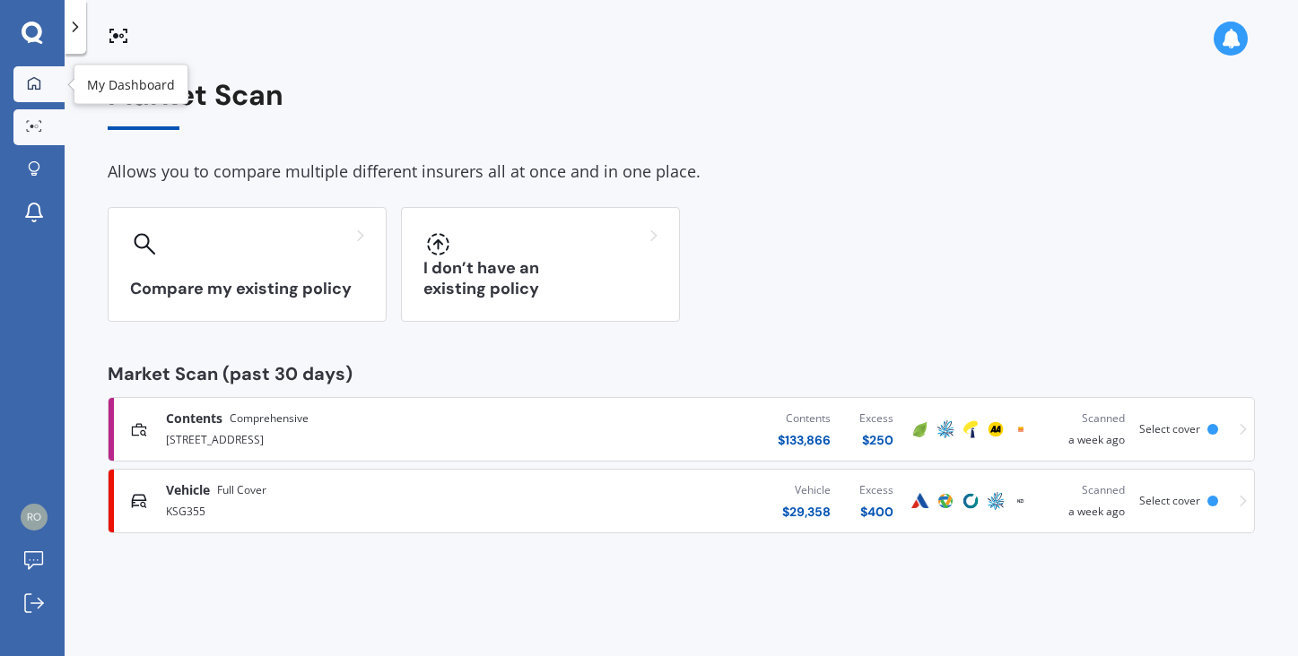
click at [38, 79] on icon at bounding box center [34, 82] width 13 height 13
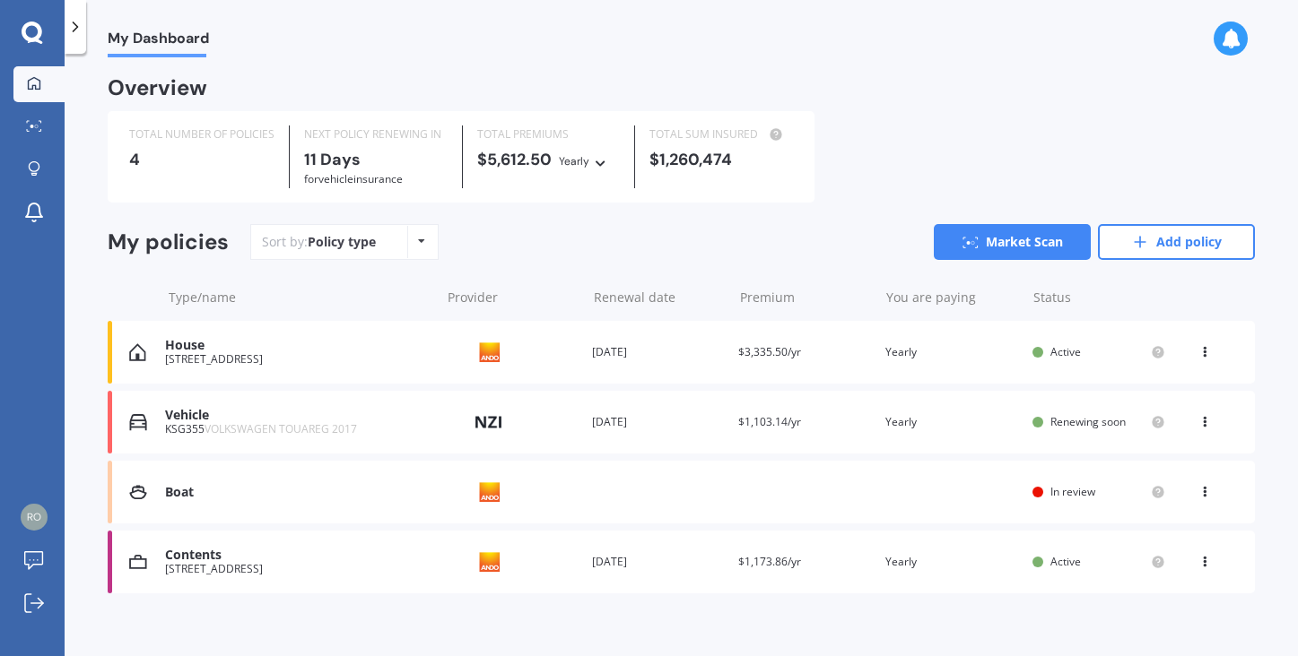
click at [1198, 488] on icon at bounding box center [1204, 488] width 13 height 11
click at [1107, 607] on div "Overview TOTAL NUMBER OF POLICIES 4 NEXT POLICY RENEWING [DATE] for Vehicle ins…" at bounding box center [681, 358] width 1147 height 558
click at [178, 486] on div "Boat" at bounding box center [297, 492] width 265 height 15
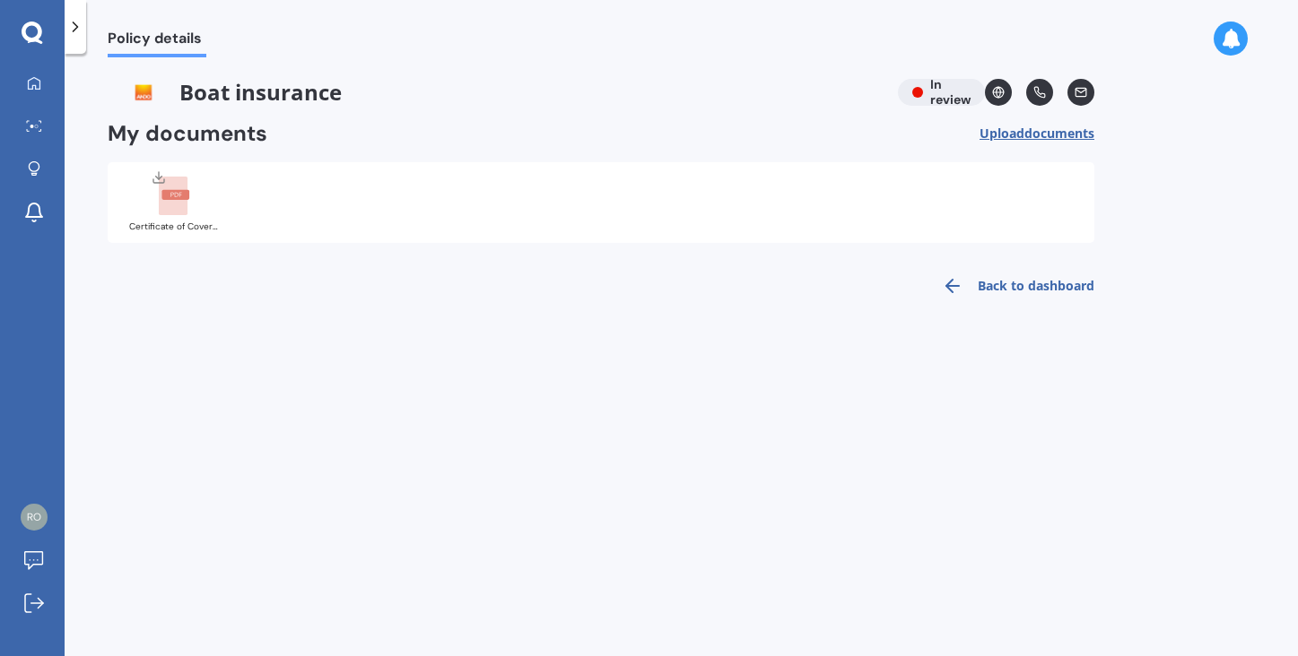
click at [998, 285] on link "Back to dashboard" at bounding box center [1012, 286] width 163 height 43
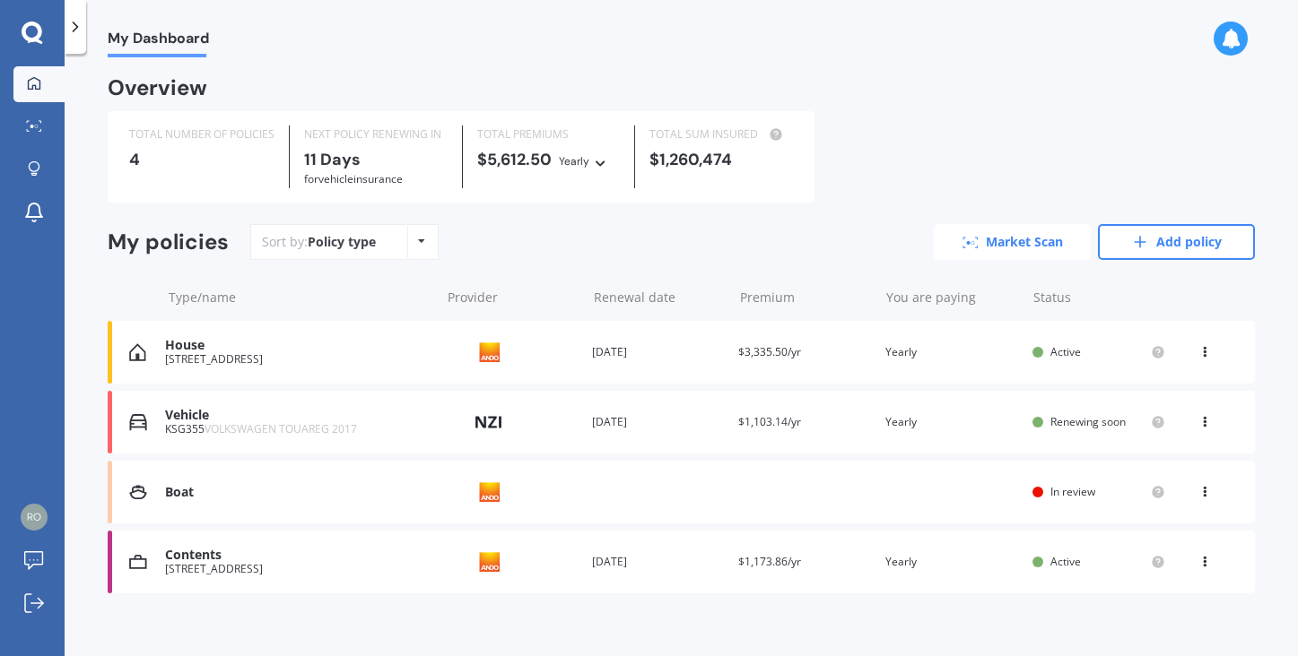
click at [972, 234] on link "Market Scan" at bounding box center [1012, 242] width 157 height 36
click at [139, 486] on img at bounding box center [138, 492] width 18 height 18
click at [317, 353] on div "[STREET_ADDRESS]" at bounding box center [297, 359] width 265 height 13
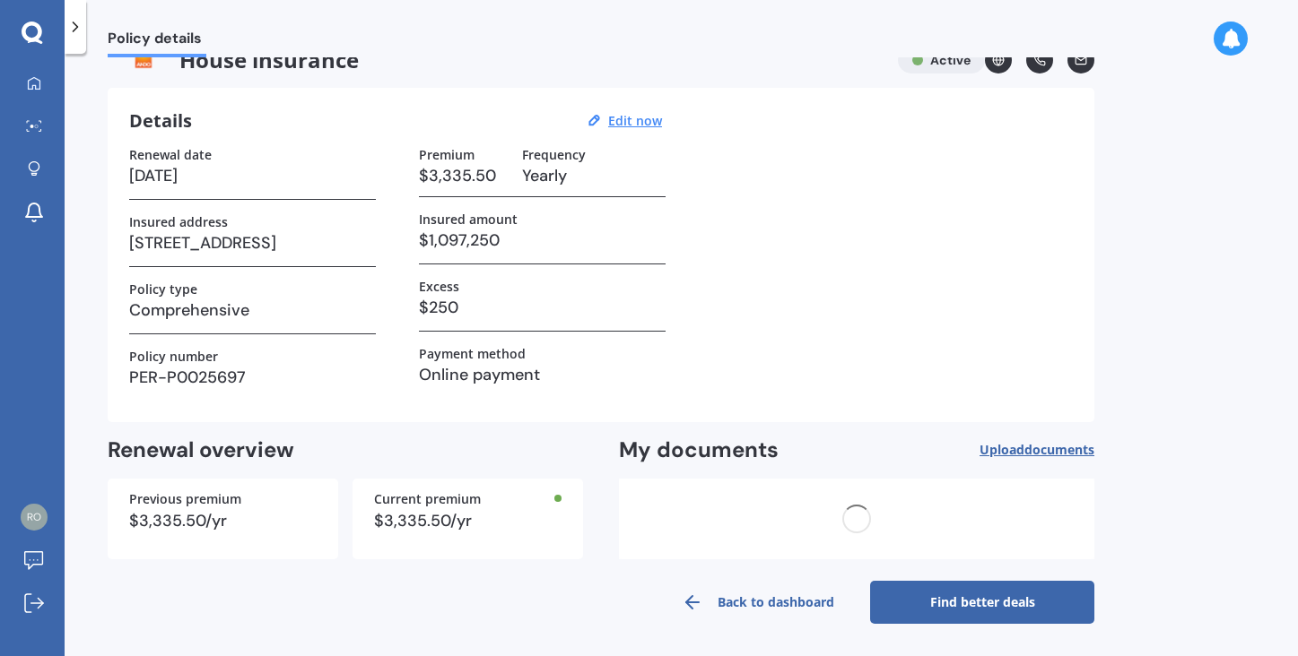
scroll to position [30, 0]
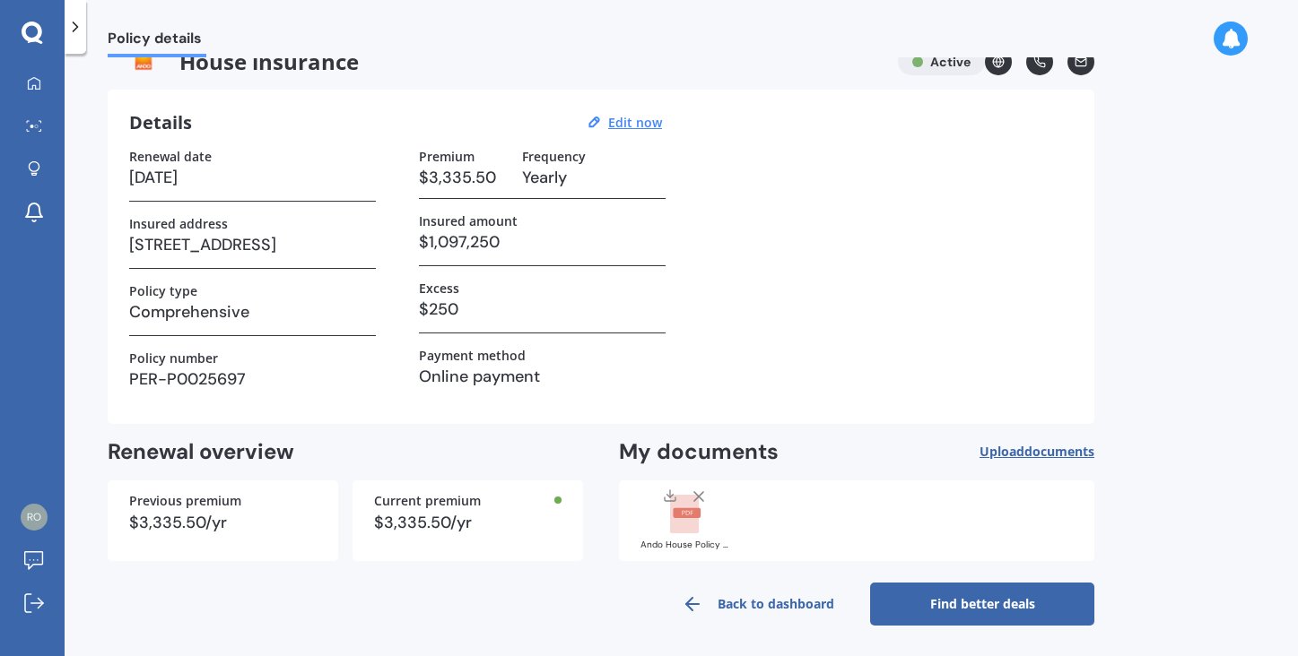
scroll to position [8, 0]
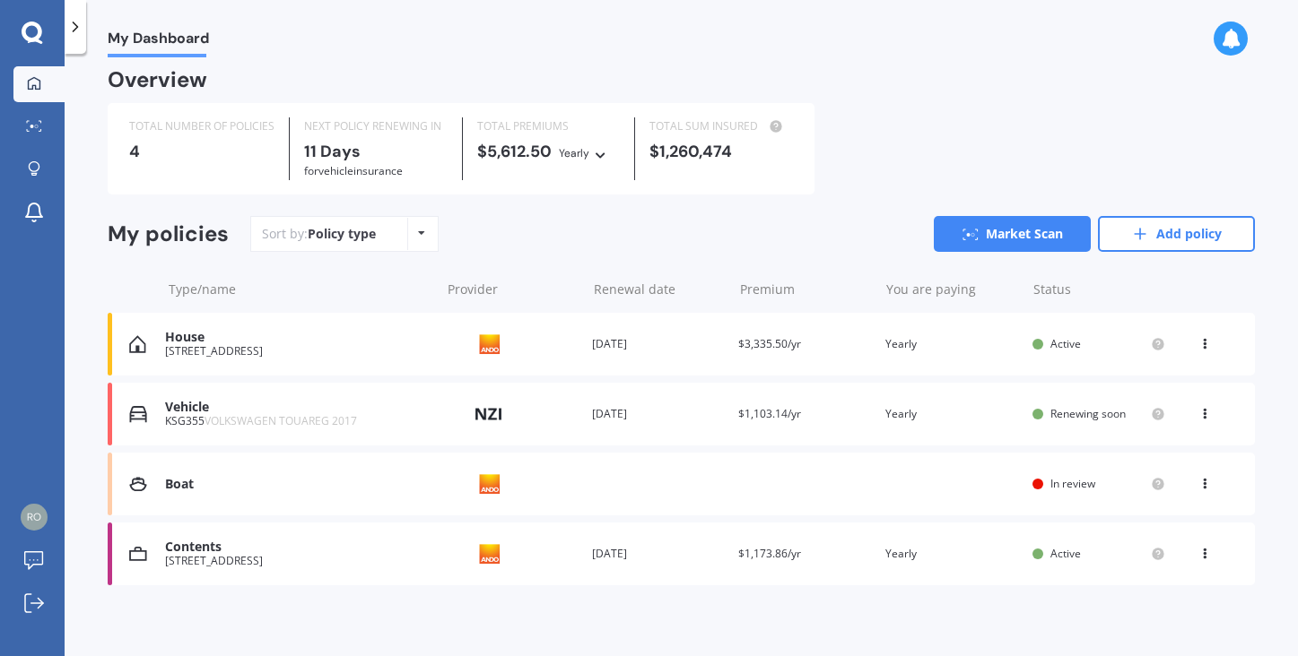
click at [1053, 481] on span "In review" at bounding box center [1072, 483] width 45 height 15
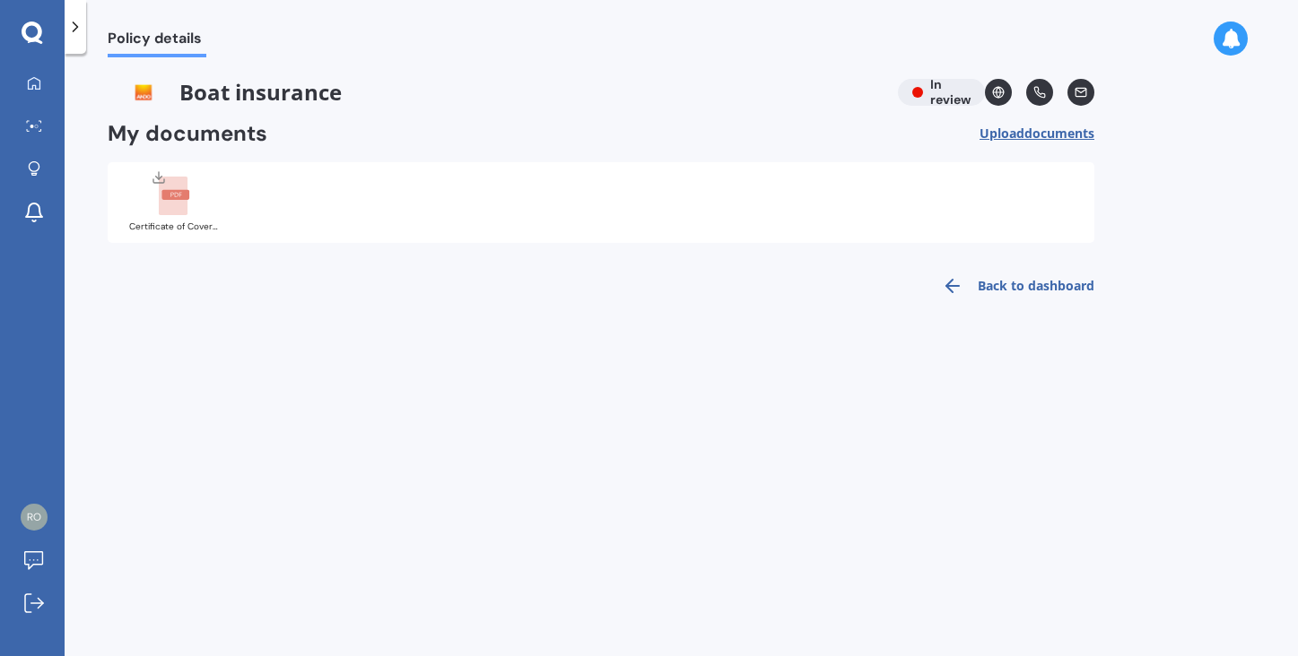
click at [1004, 135] on span "Upload documents" at bounding box center [1036, 133] width 115 height 14
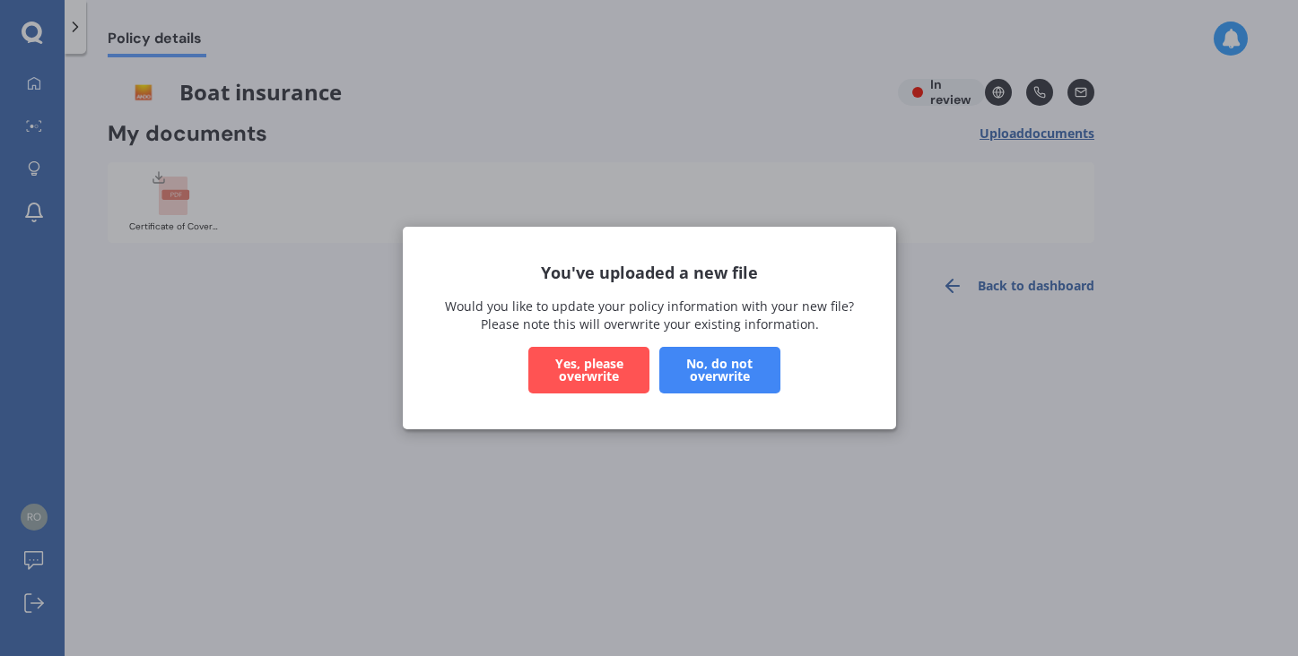
click at [721, 365] on button "No, do not overwrite" at bounding box center [718, 370] width 121 height 47
